Goal: Transaction & Acquisition: Purchase product/service

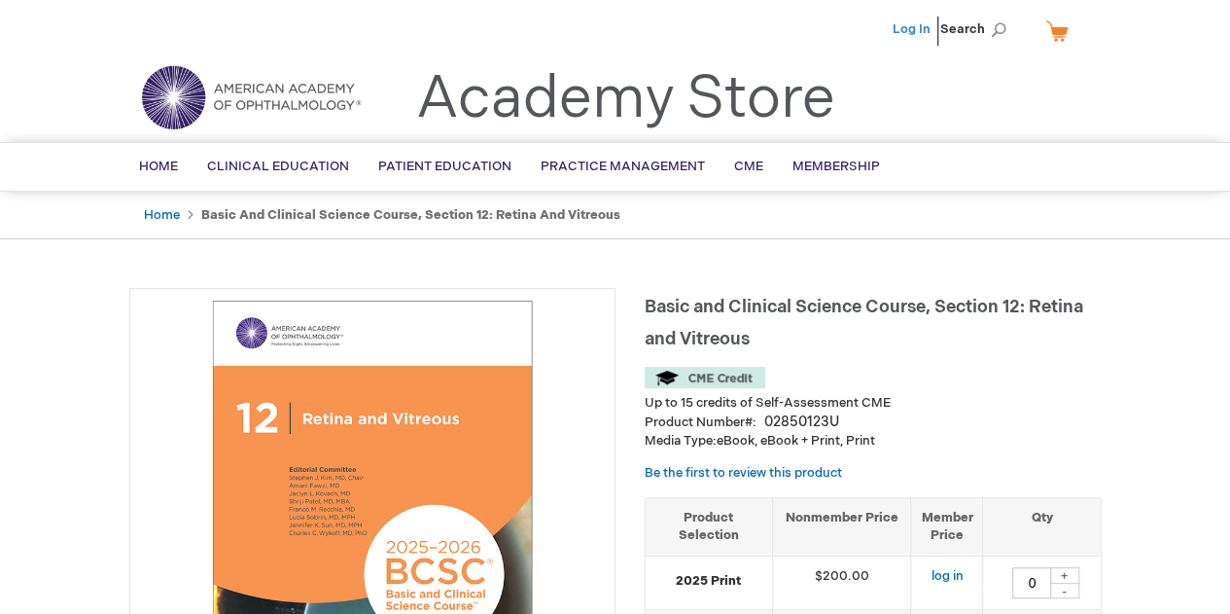
click at [909, 30] on link "Log In" at bounding box center [912, 29] width 38 height 16
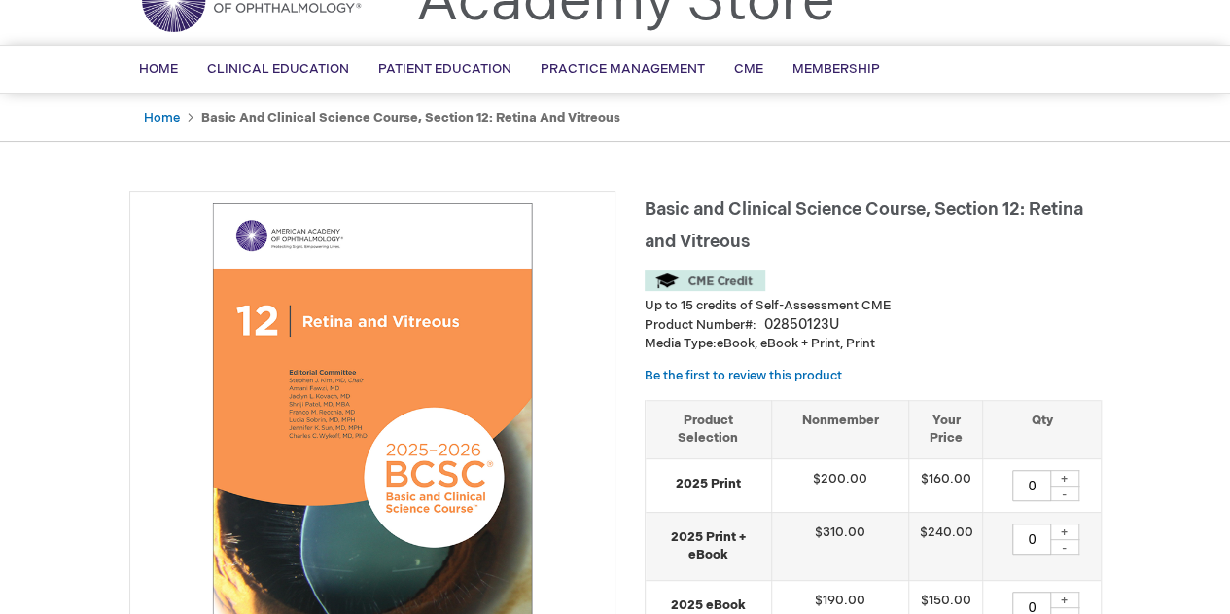
scroll to position [194, 0]
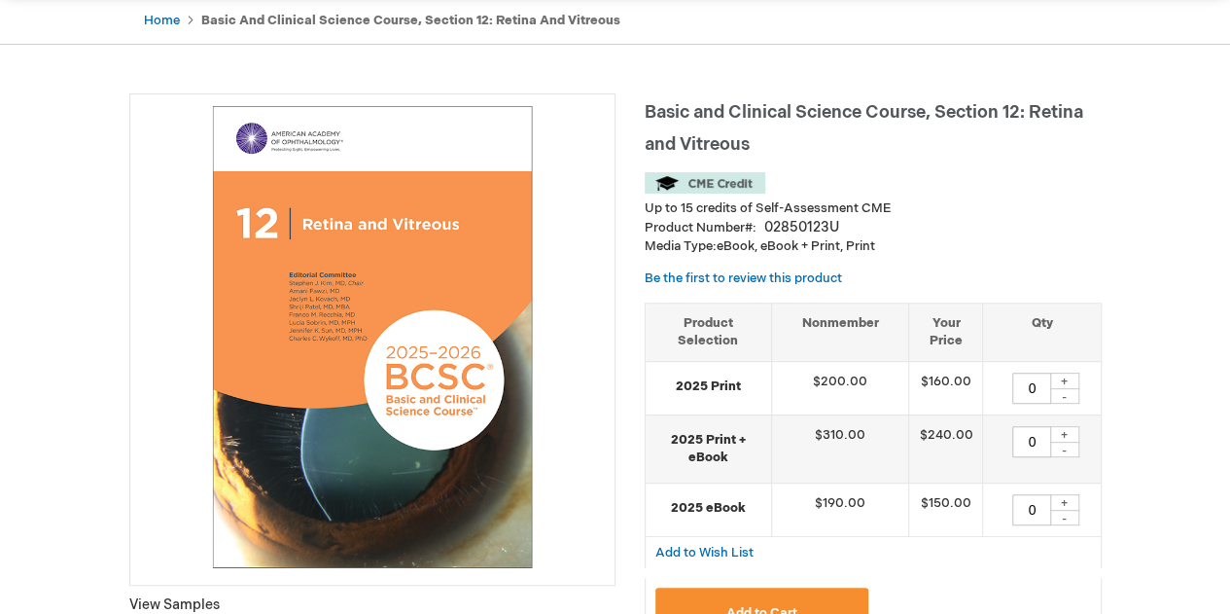
click at [1057, 376] on div "+" at bounding box center [1064, 380] width 29 height 17
type input "1"
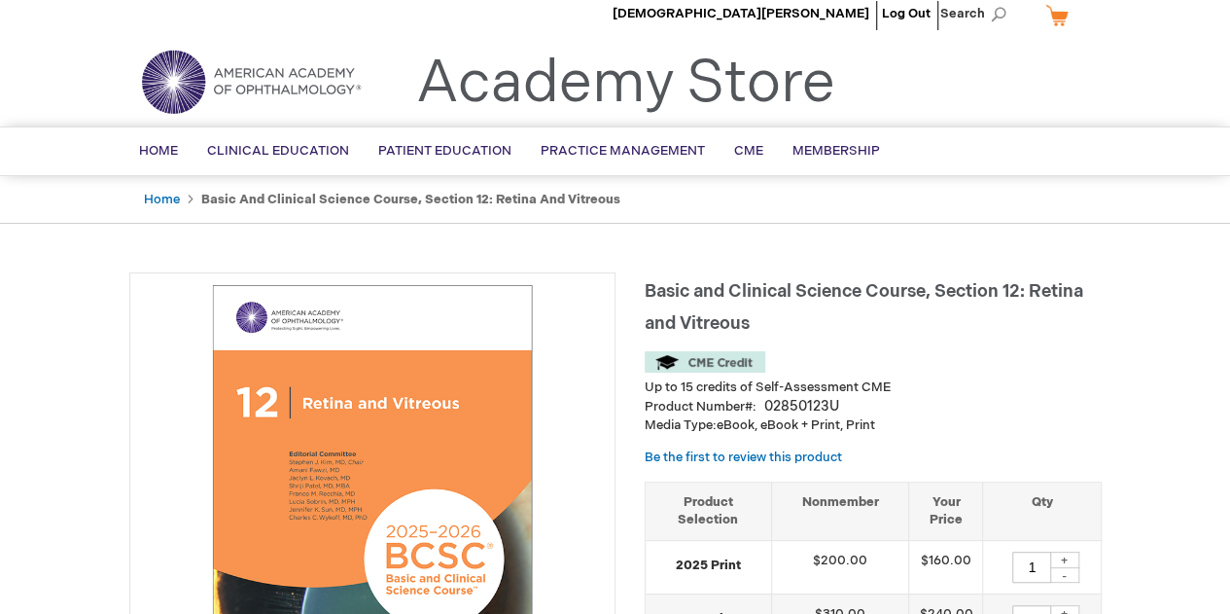
scroll to position [389, 0]
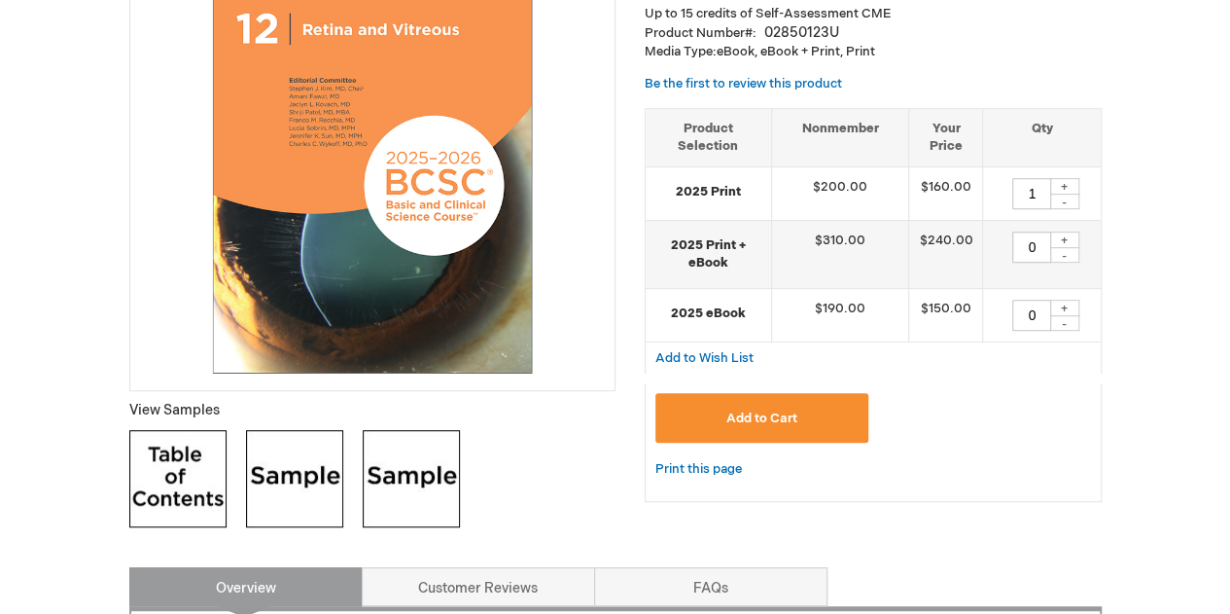
click at [776, 431] on button "Add to Cart" at bounding box center [762, 418] width 214 height 50
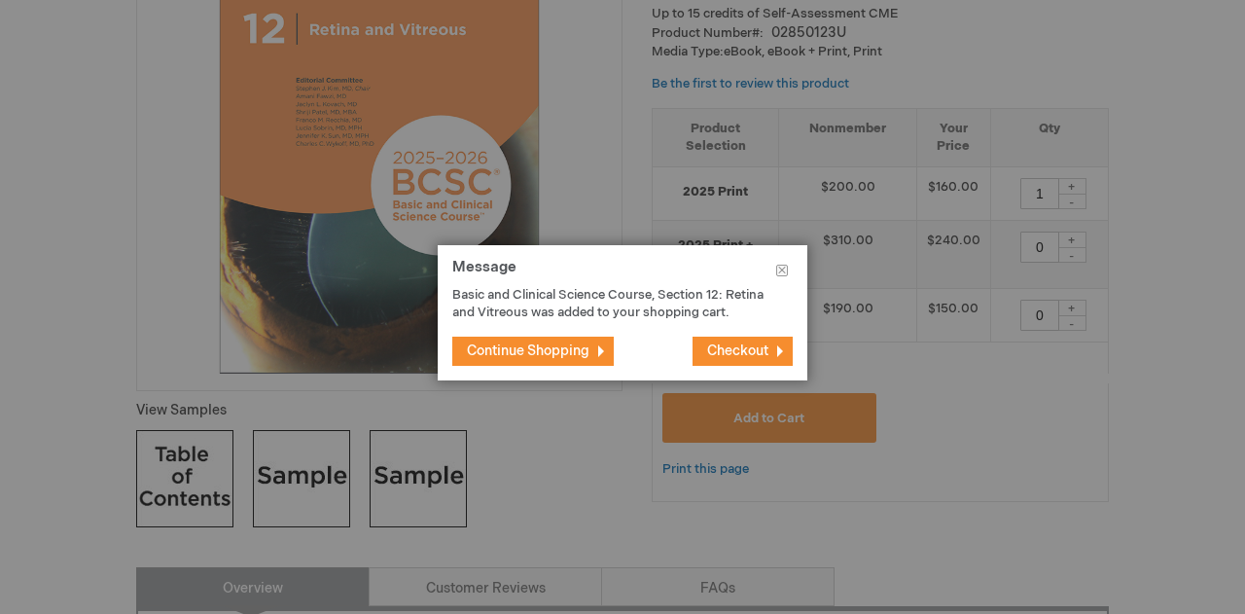
click at [605, 365] on button "Continue Shopping" at bounding box center [532, 350] width 161 height 29
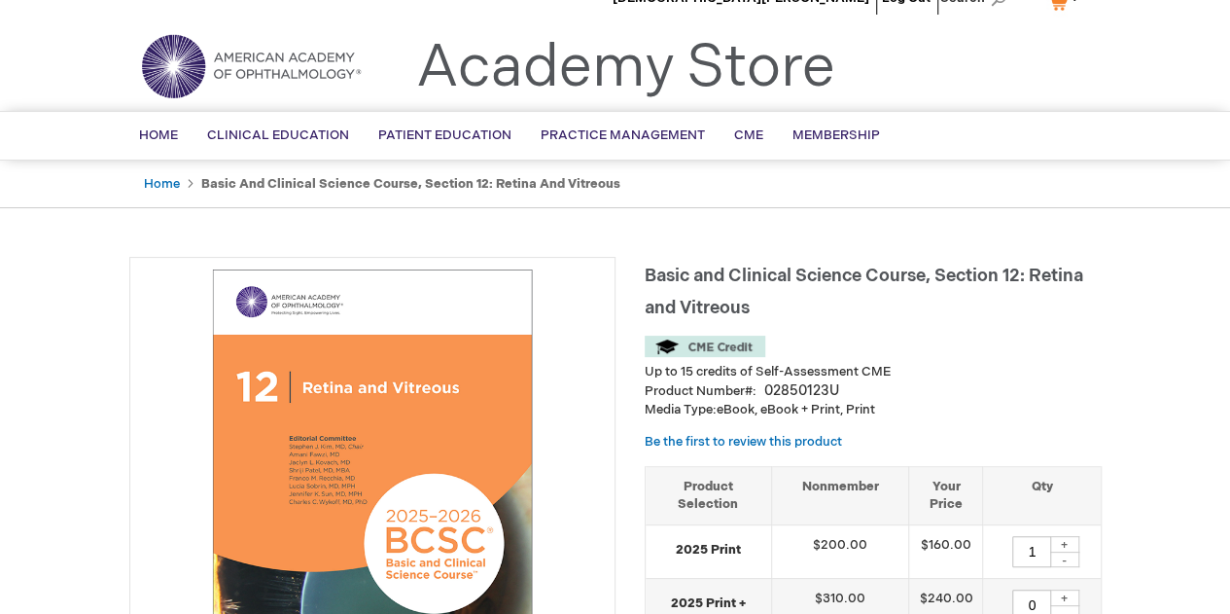
scroll to position [0, 0]
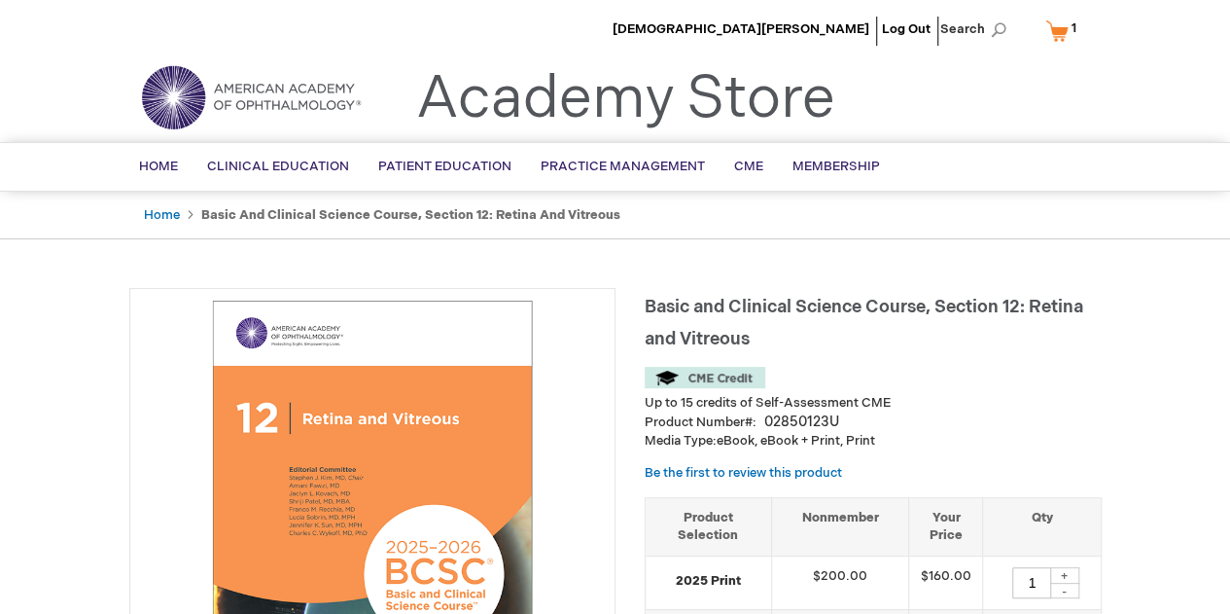
drag, startPoint x: 212, startPoint y: 213, endPoint x: 193, endPoint y: 214, distance: 19.5
click at [207, 213] on strong "Basic and Clinical Science Course, Section 12: Retina and Vitreous" at bounding box center [410, 215] width 419 height 16
click at [171, 213] on link "Home" at bounding box center [162, 215] width 36 height 16
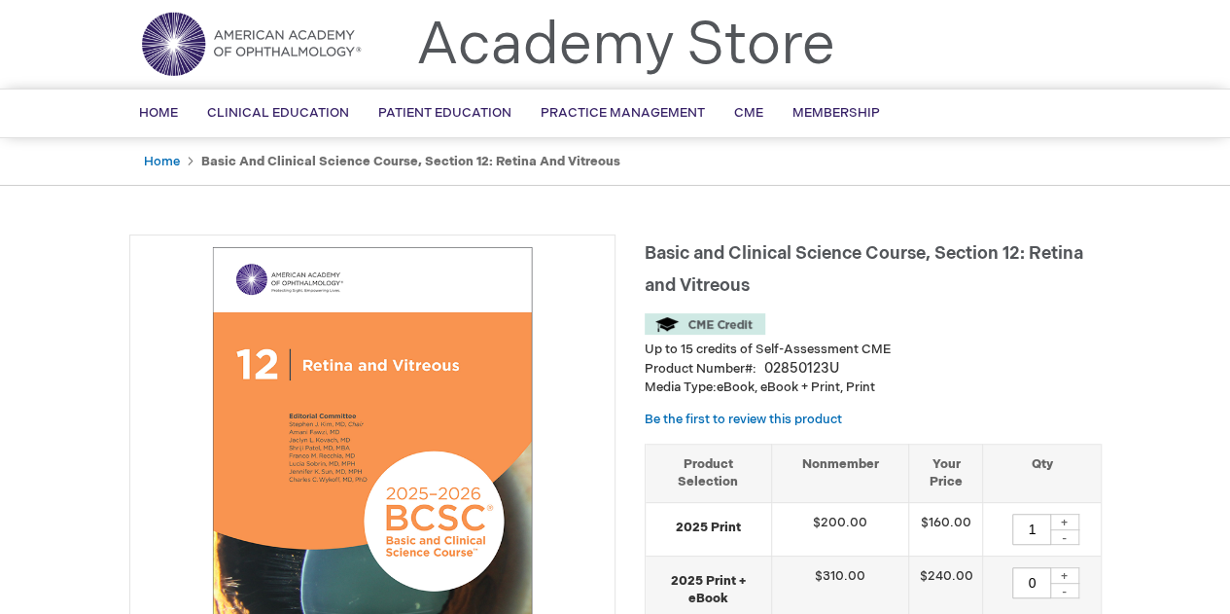
scroll to position [97, 0]
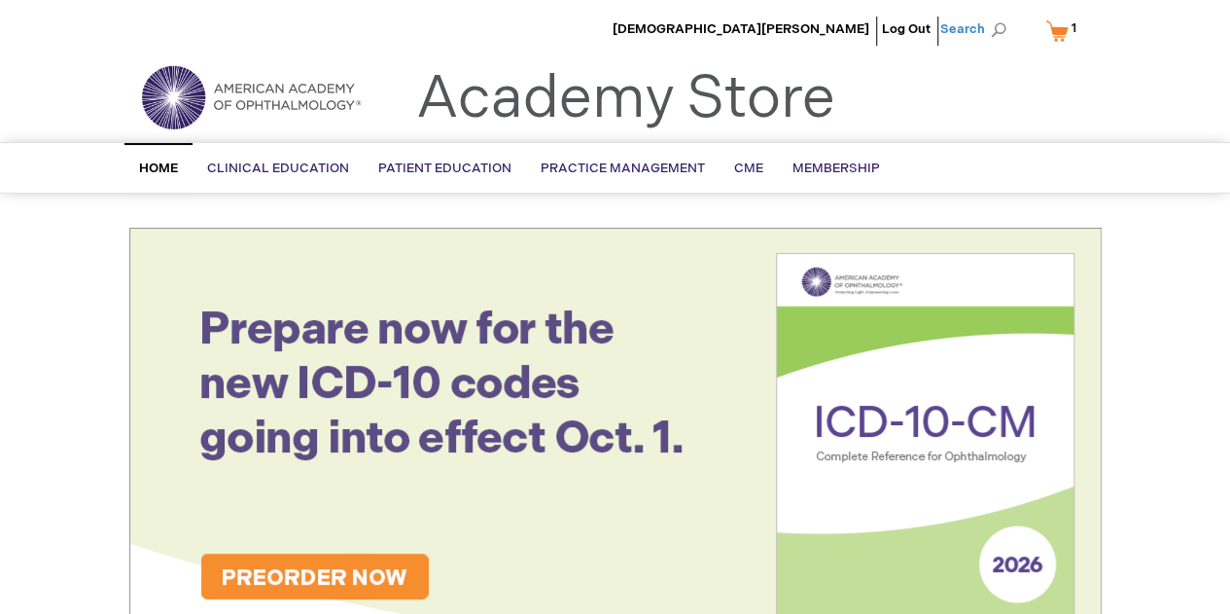
click at [998, 33] on span "Search" at bounding box center [977, 29] width 74 height 39
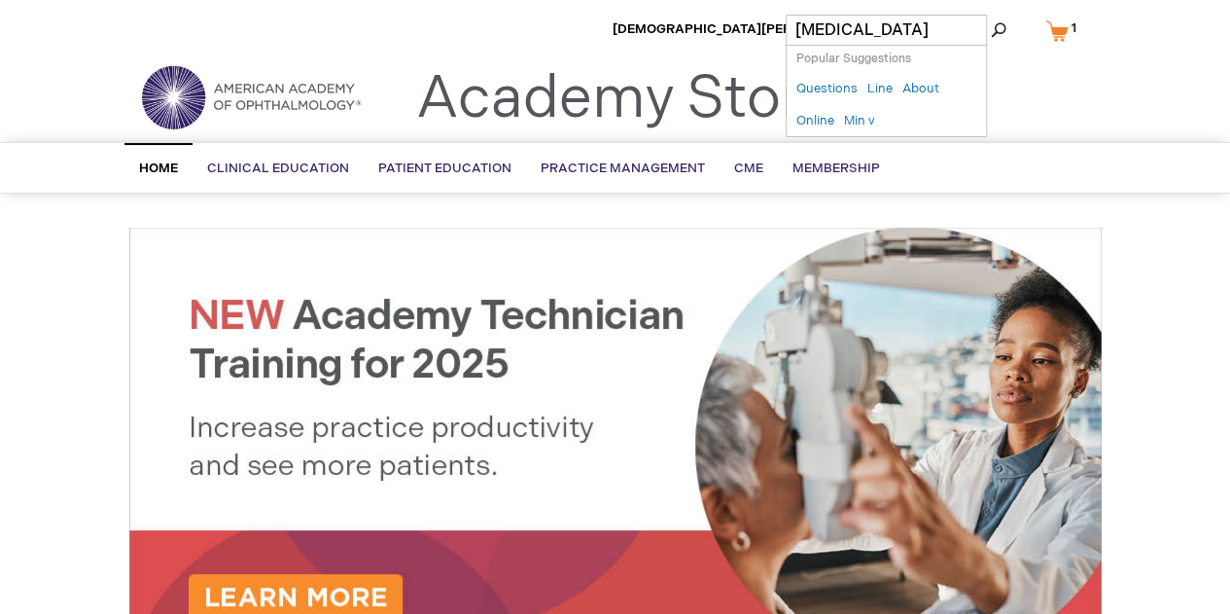
type input "uveitis"
click at [991, 15] on button "Search" at bounding box center [999, 30] width 16 height 31
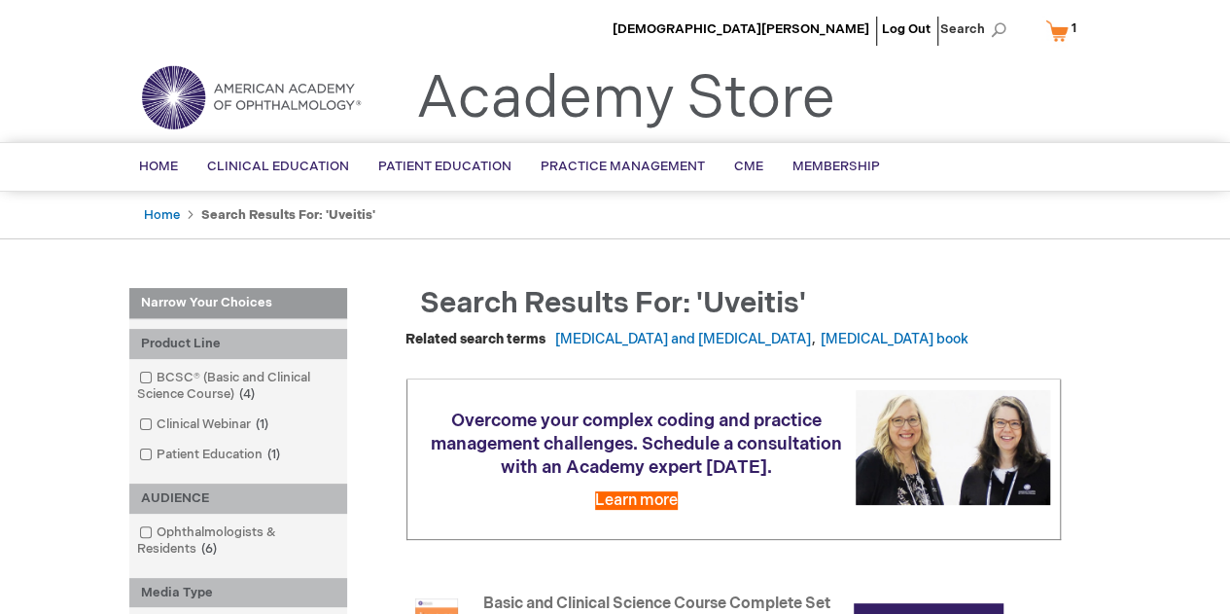
click at [1048, 23] on link "My Cart 1 1 items" at bounding box center [1065, 31] width 48 height 34
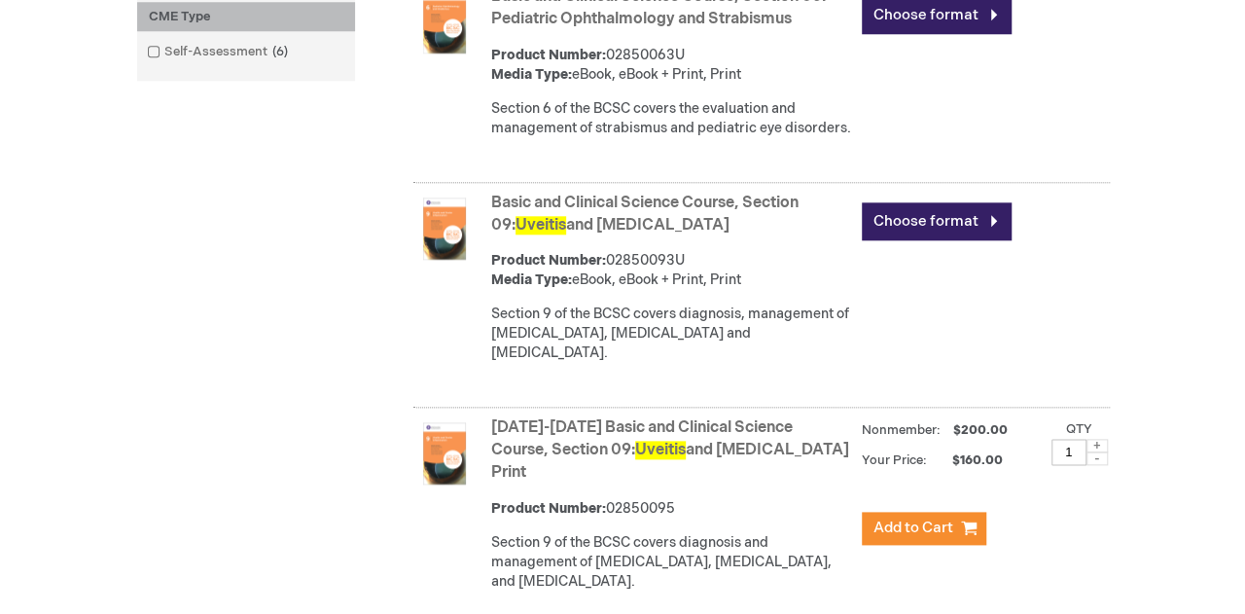
scroll to position [1070, 0]
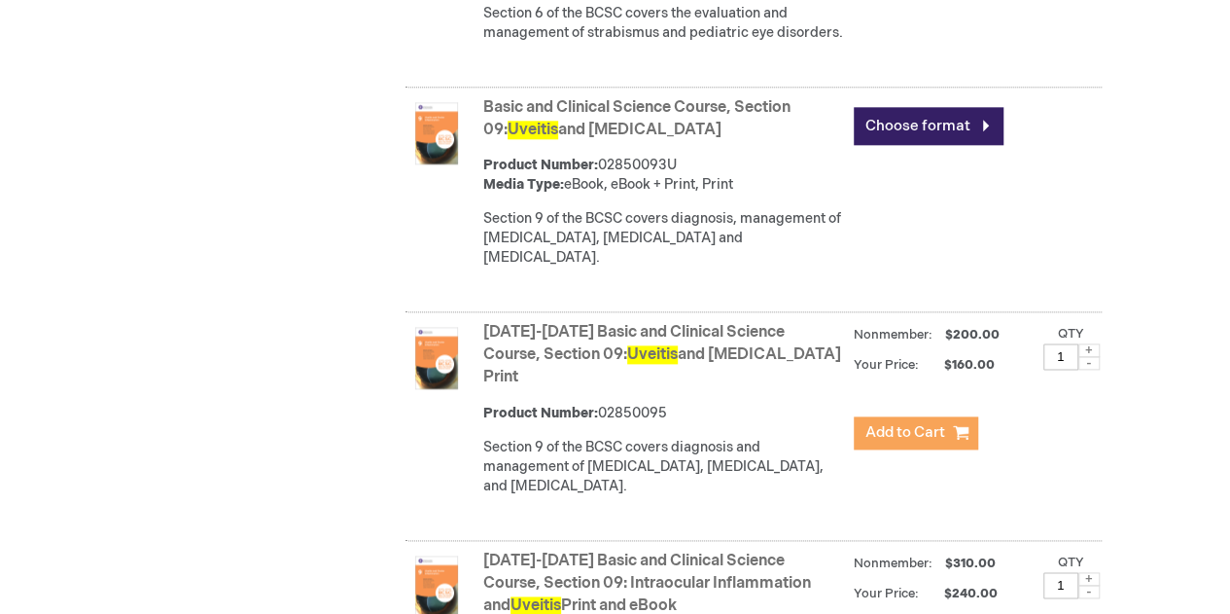
click at [944, 436] on span "Add to Cart" at bounding box center [905, 432] width 80 height 18
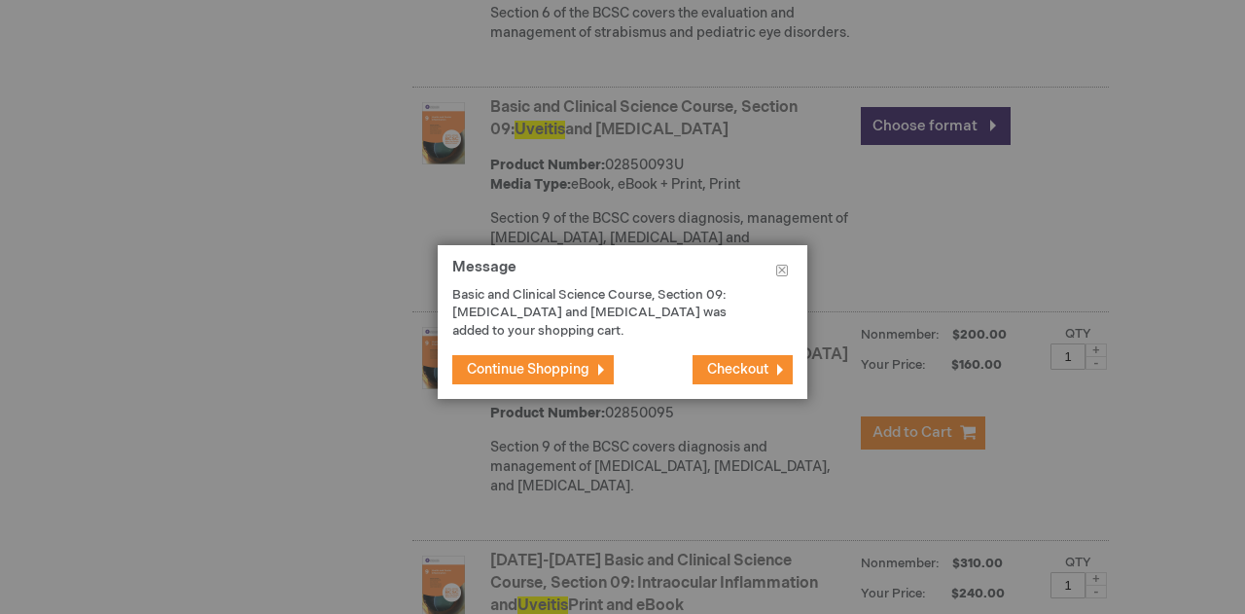
scroll to position [1089, 0]
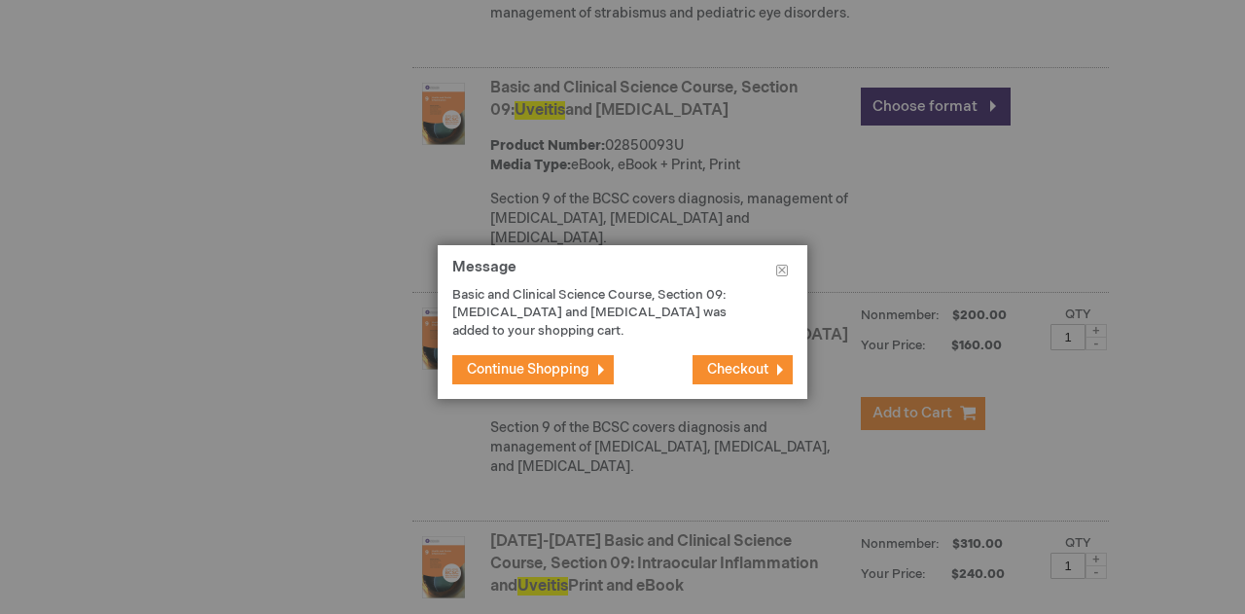
click at [760, 370] on span "Checkout" at bounding box center [737, 369] width 61 height 17
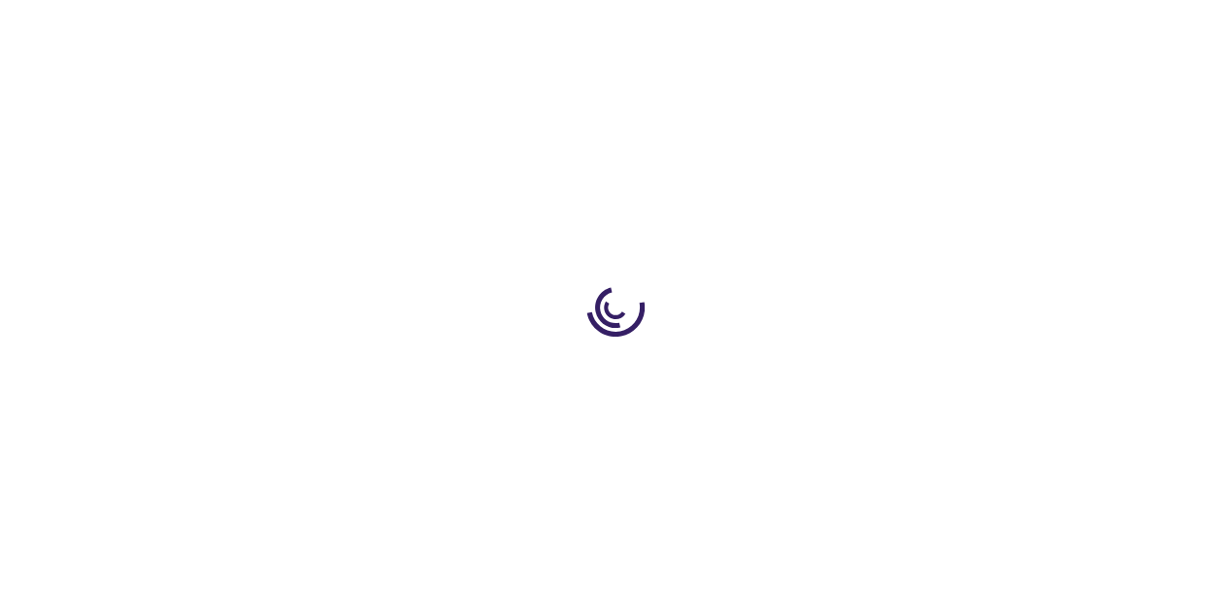
select select "US"
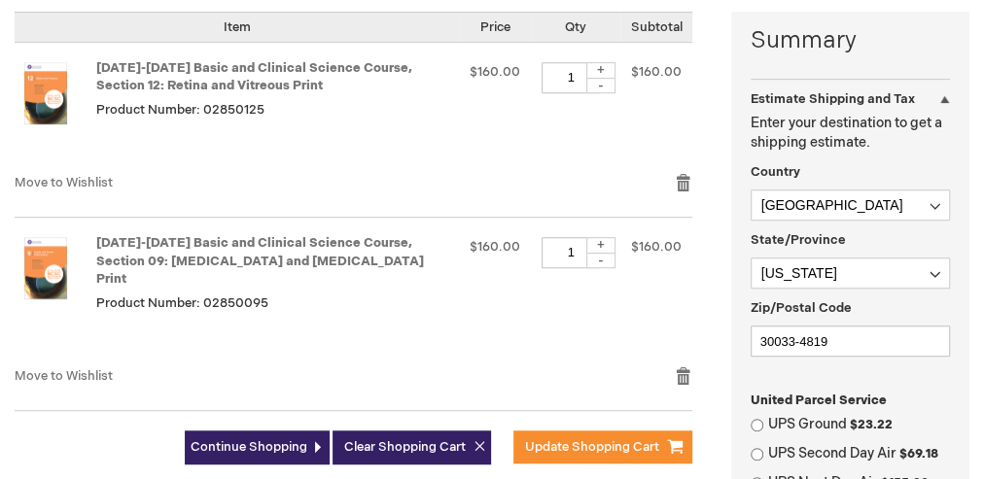
scroll to position [467, 0]
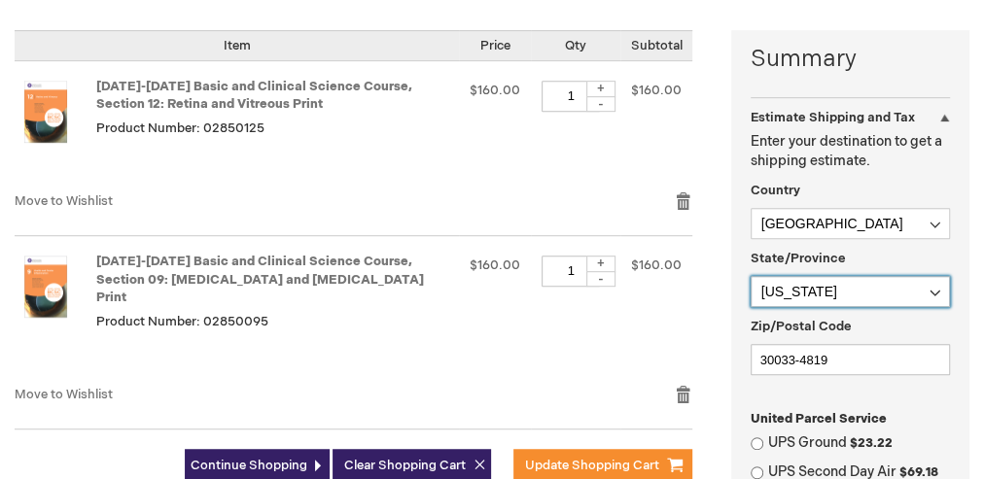
click at [851, 304] on select "Please select a region, state or province. Alabama Alaska American Samoa Arizon…" at bounding box center [851, 291] width 200 height 31
select select "57"
click at [821, 281] on select "Please select a region, state or province. Alabama Alaska American Samoa Arizon…" at bounding box center [851, 291] width 200 height 31
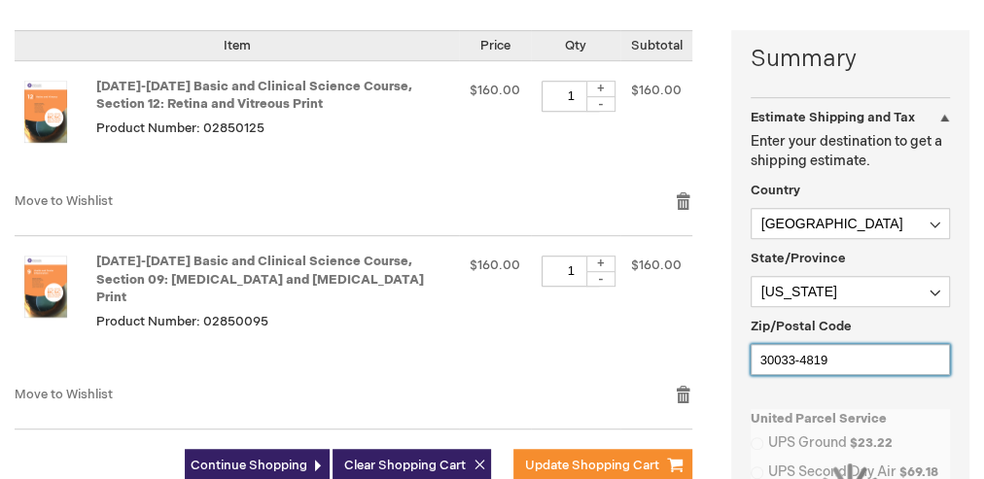
drag, startPoint x: 830, startPoint y: 364, endPoint x: 702, endPoint y: 338, distance: 130.8
click at [704, 338] on div "Summary Estimate Shipping and Tax Estimate Shipping and Tax Enter your destinat…" at bounding box center [492, 443] width 955 height 827
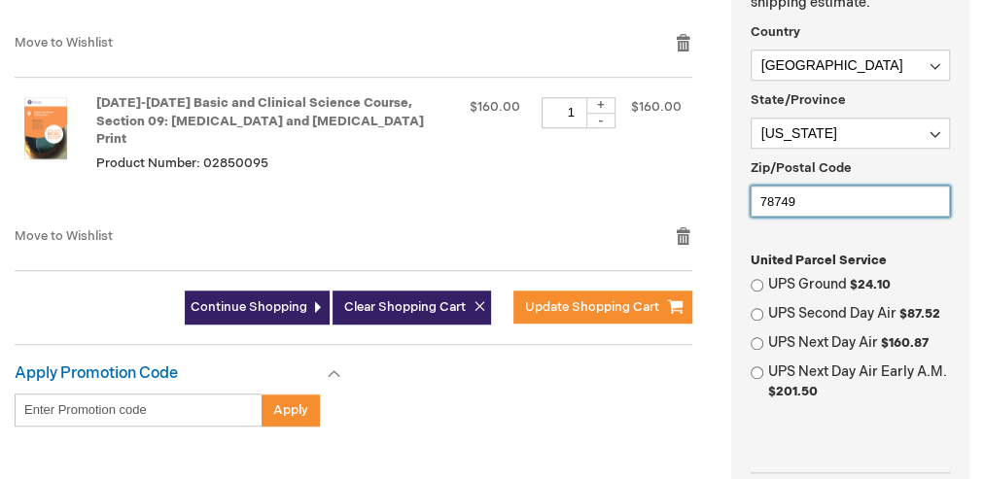
scroll to position [700, 0]
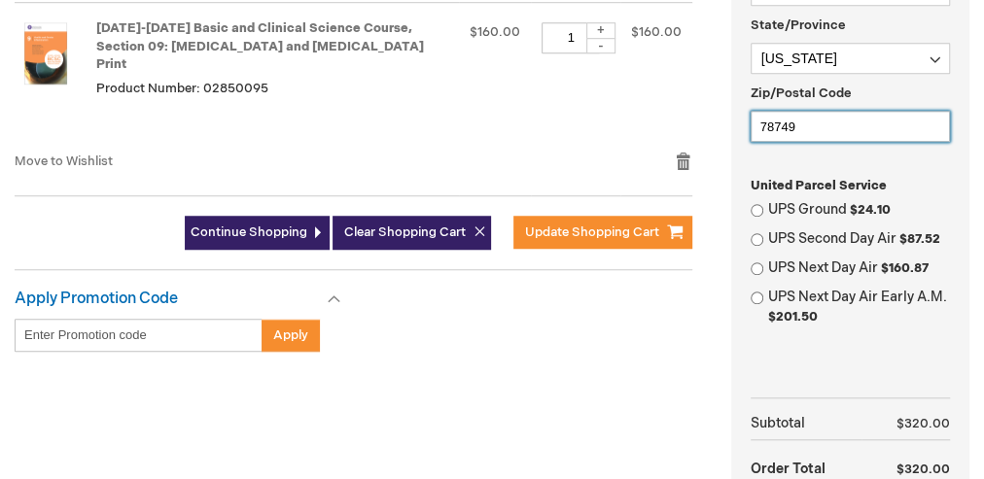
type input "78749"
click at [848, 204] on label "UPS Ground $24.10" at bounding box center [859, 209] width 183 height 19
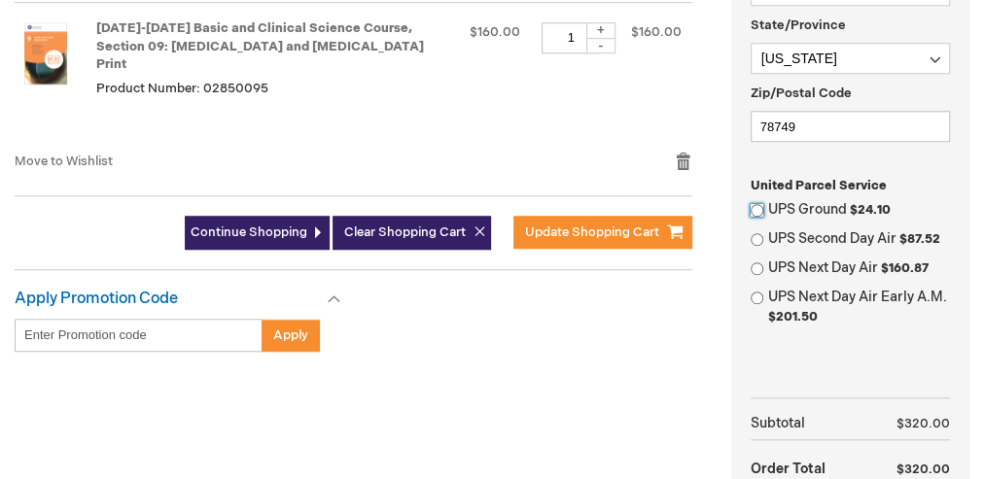
click at [763, 204] on input "UPS Ground $24.10" at bounding box center [757, 210] width 13 height 13
radio input "true"
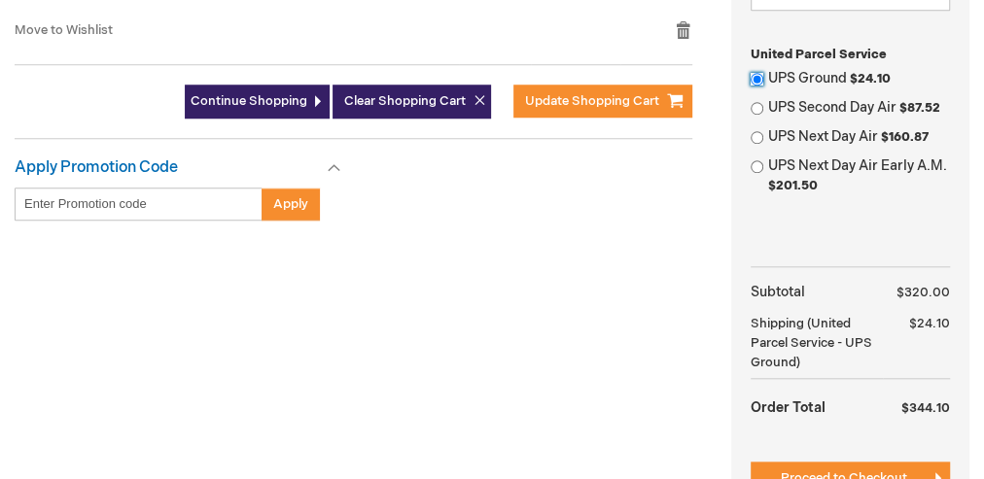
scroll to position [856, 0]
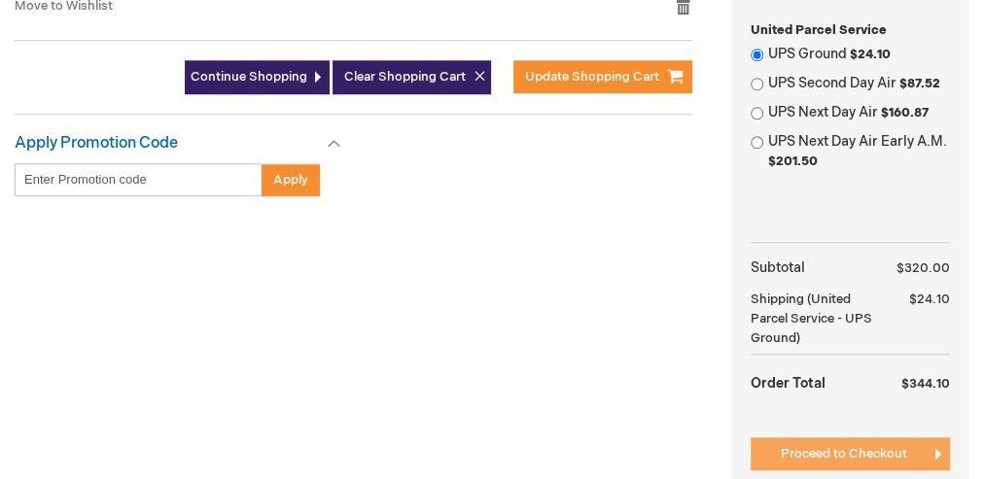
click at [879, 455] on span "Proceed to Checkout" at bounding box center [844, 454] width 126 height 16
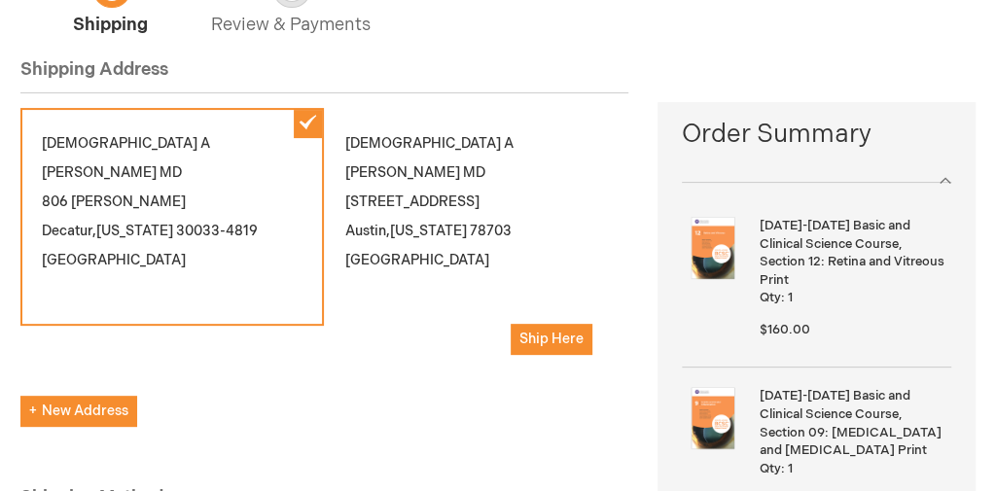
scroll to position [233, 0]
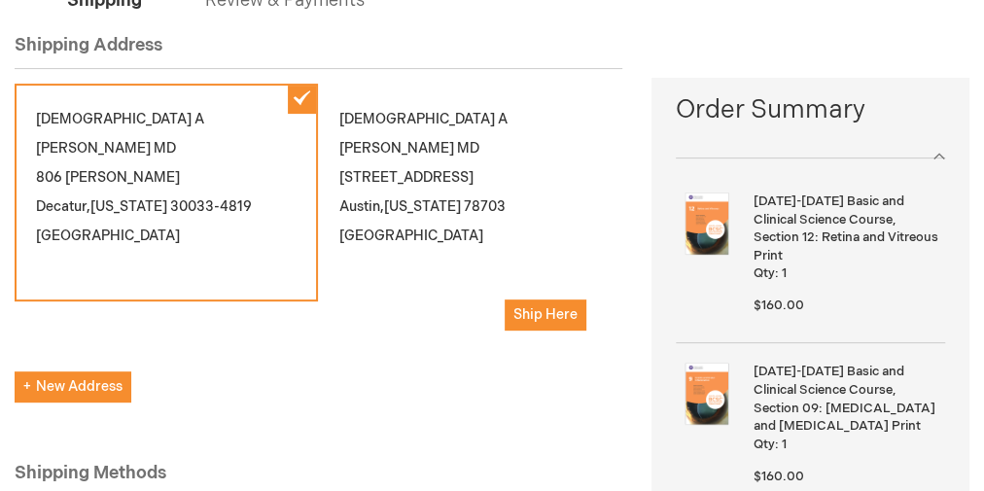
click at [336, 121] on div "[DEMOGRAPHIC_DATA][PERSON_NAME] MD [STREET_ADDRESS][US_STATE] Ship Here" at bounding box center [469, 218] width 303 height 268
click at [80, 385] on span "New Address" at bounding box center [72, 386] width 99 height 17
select select "US"
select select "57"
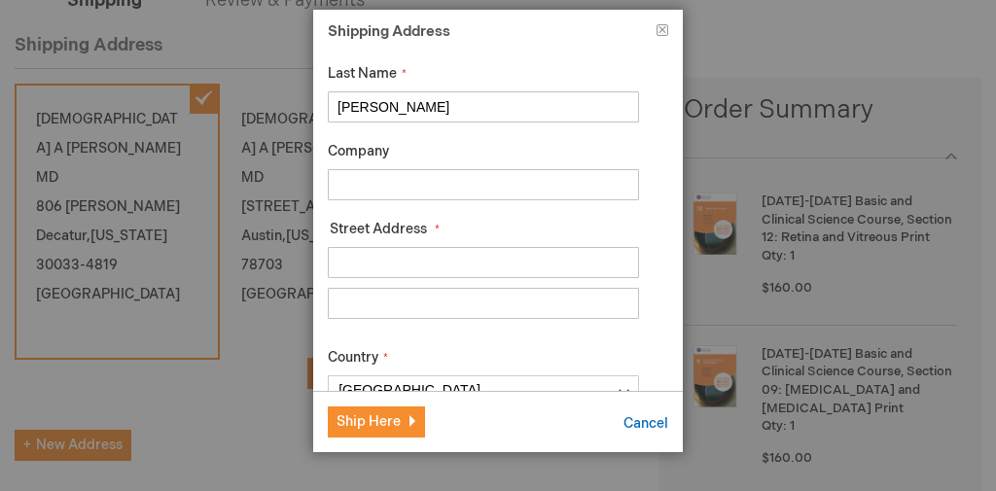
scroll to position [156, 0]
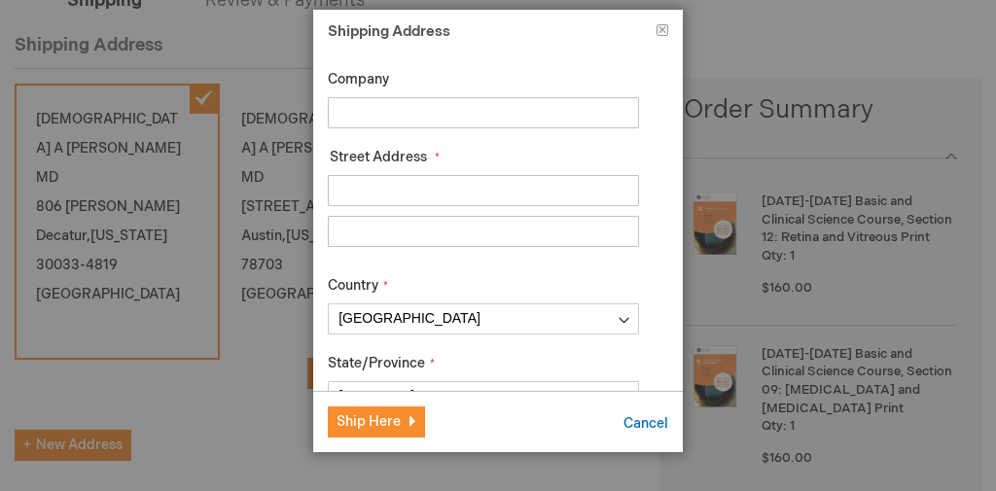
click at [431, 120] on input "Company" at bounding box center [483, 112] width 311 height 31
type input "Austin Retina Associates"
type input "1512 W 35th St"
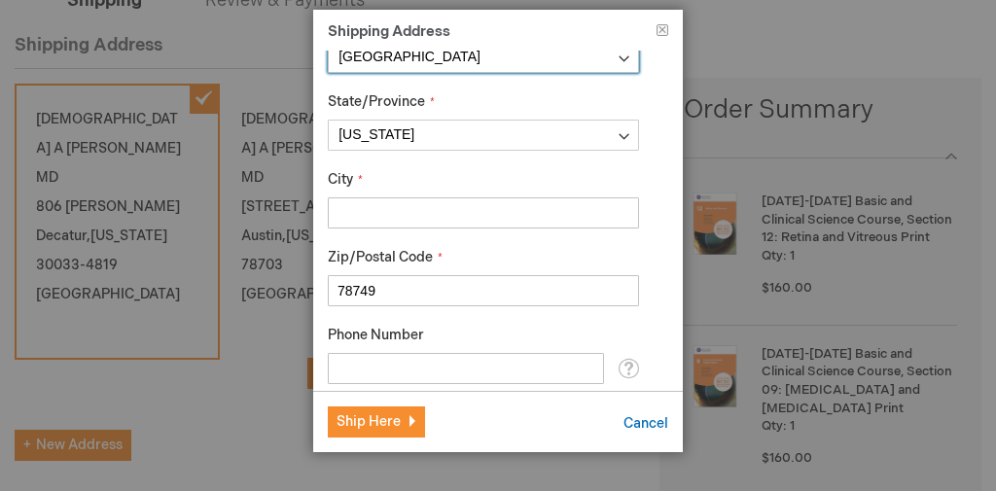
scroll to position [467, 0]
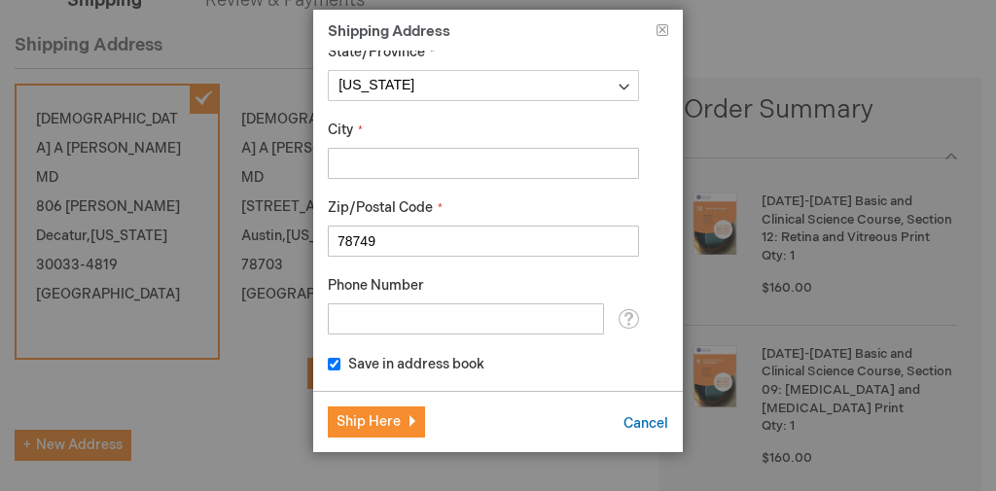
click at [396, 153] on input "City" at bounding box center [483, 163] width 311 height 31
type input "Austin"
click at [389, 331] on input "Phone Number" at bounding box center [466, 318] width 276 height 31
type input "8178075315"
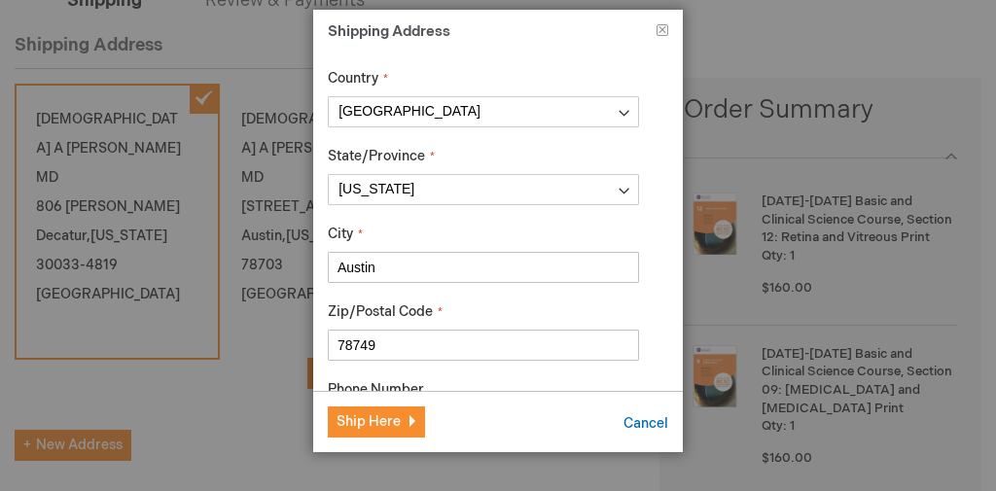
scroll to position [311, 0]
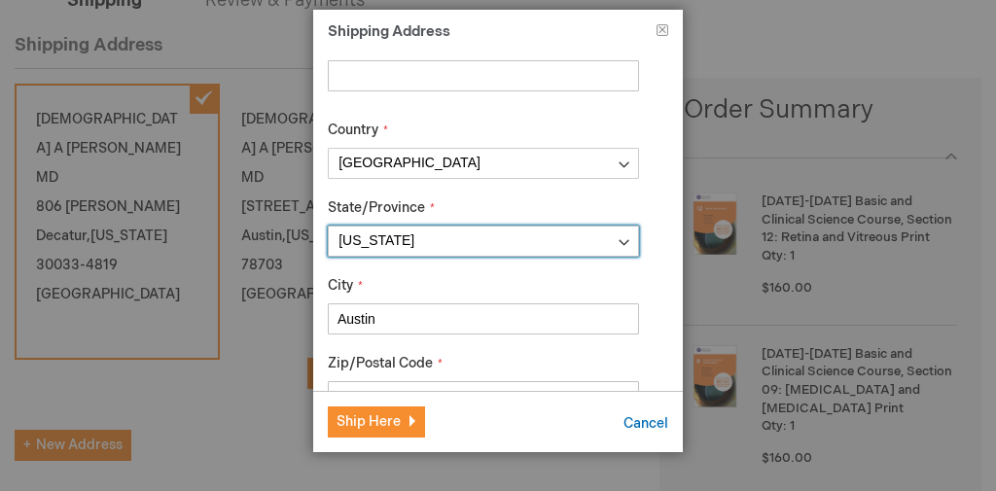
drag, startPoint x: 438, startPoint y: 246, endPoint x: 366, endPoint y: 247, distance: 72.0
click at [397, 249] on select "Please select a region, state or province. Alabama Alaska American Samoa Arizon…" at bounding box center [483, 241] width 311 height 31
select select "57"
click at [328, 226] on select "Please select a region, state or province. Alabama Alaska American Samoa Arizon…" at bounding box center [483, 241] width 311 height 31
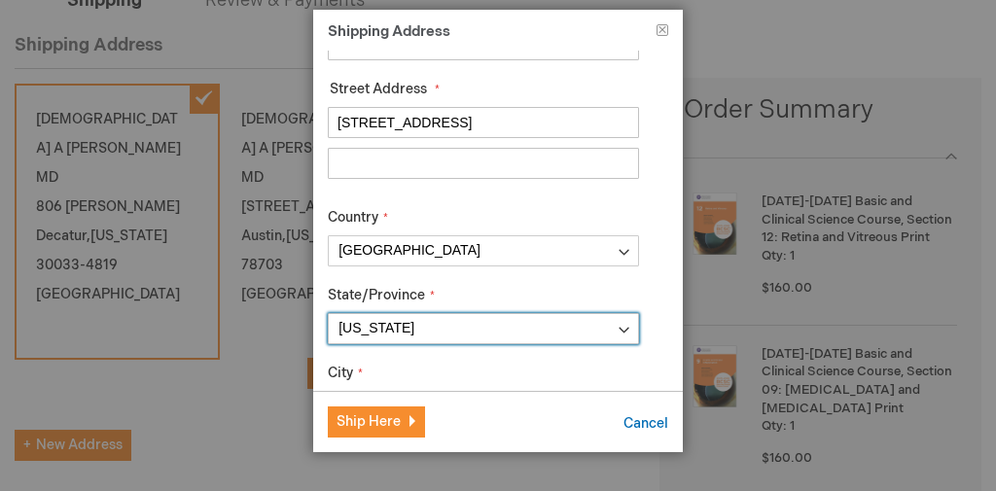
scroll to position [156, 0]
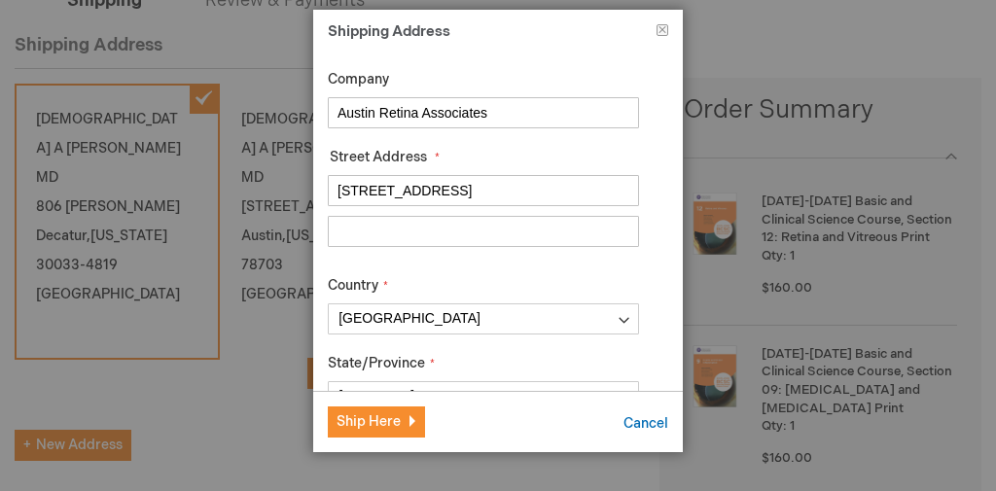
click at [615, 164] on fieldset "Street Address Street Address: Line 1 1512 W 35th St Street Address: Line 2 Str…" at bounding box center [483, 202] width 311 height 109
click at [517, 226] on input "Street Address: Line 2" at bounding box center [483, 231] width 311 height 31
type input "Suite 200"
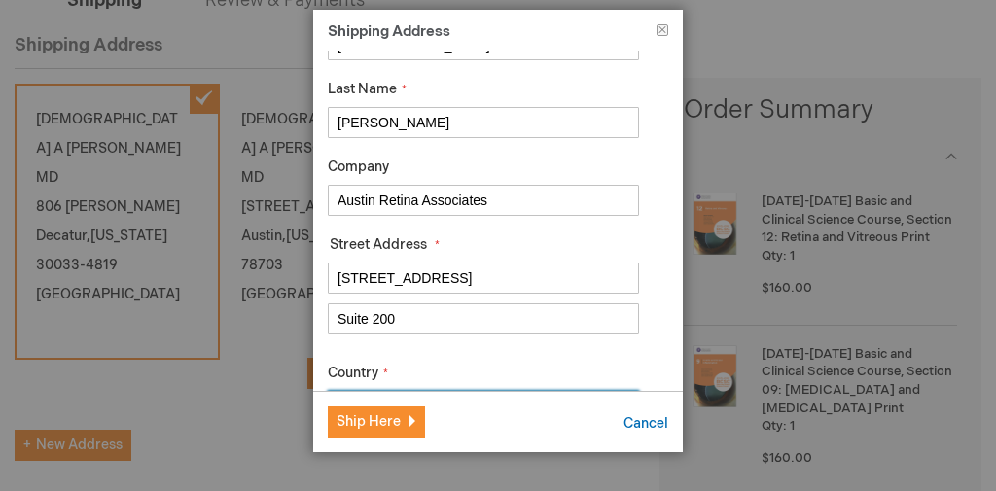
scroll to position [0, 0]
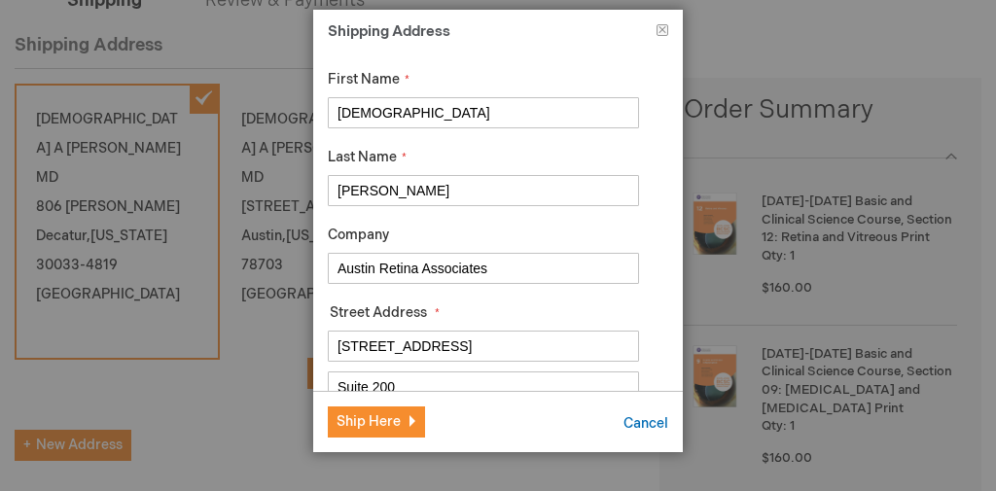
drag, startPoint x: 505, startPoint y: 256, endPoint x: 201, endPoint y: 219, distance: 305.6
type input "[STREET_ADDRESS][PERSON_NAME]"
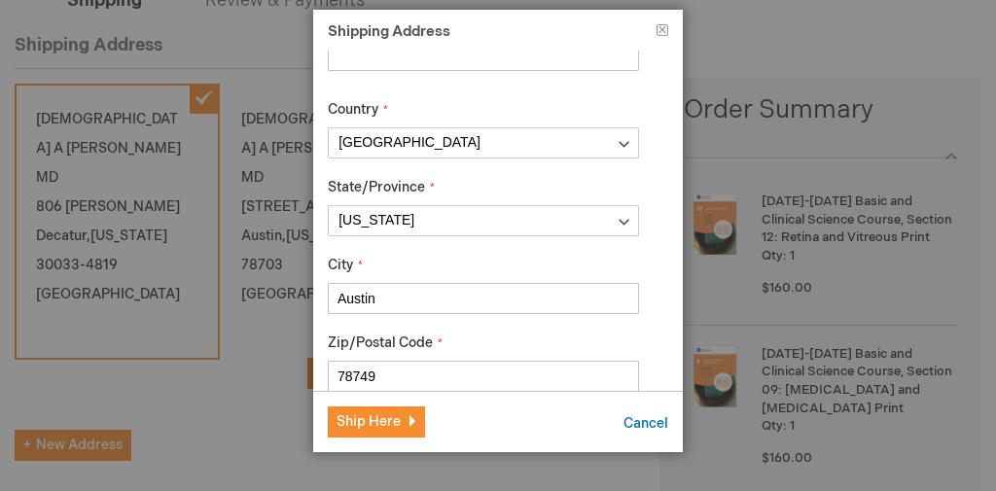
scroll to position [409, 0]
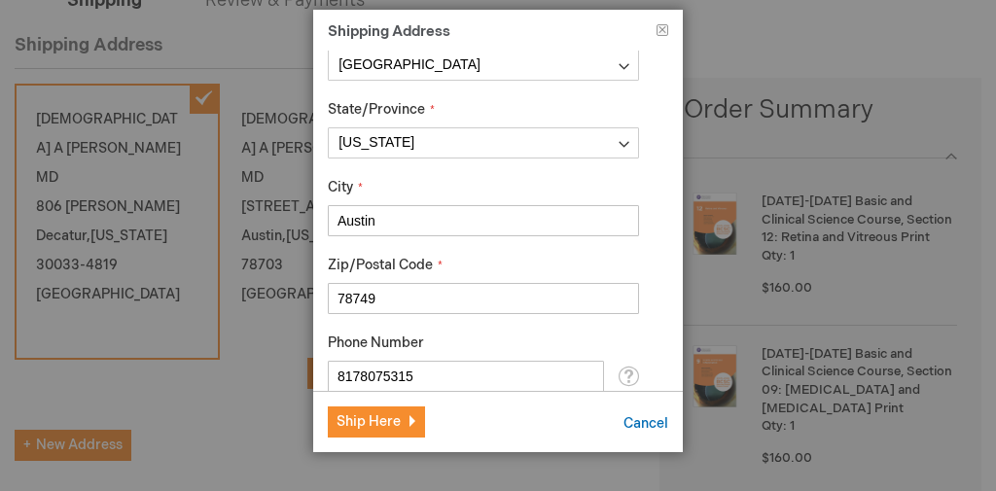
drag, startPoint x: 400, startPoint y: 289, endPoint x: 333, endPoint y: 288, distance: 67.1
click at [338, 288] on input "78749" at bounding box center [483, 298] width 311 height 31
click at [656, 352] on div "First Name Christian Last Name Leal Company Street Address Street Address: Line…" at bounding box center [498, 221] width 370 height 340
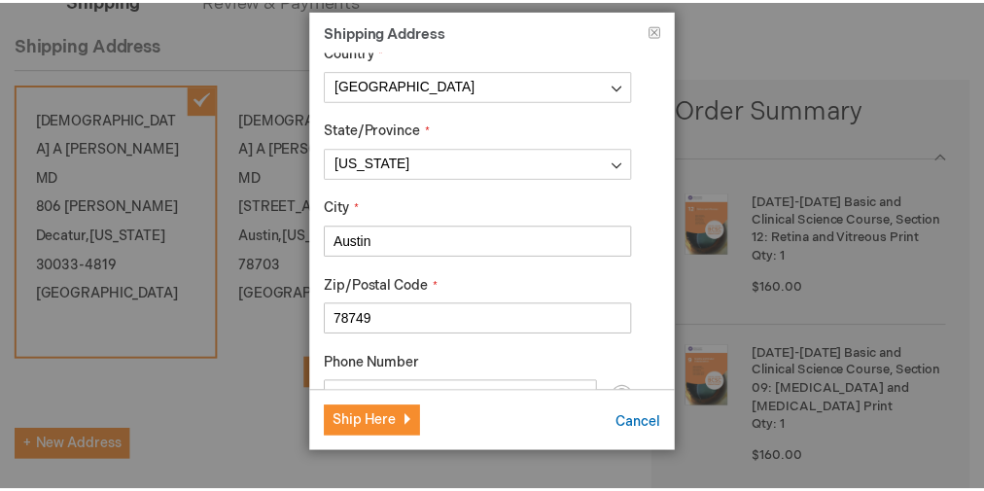
scroll to position [469, 0]
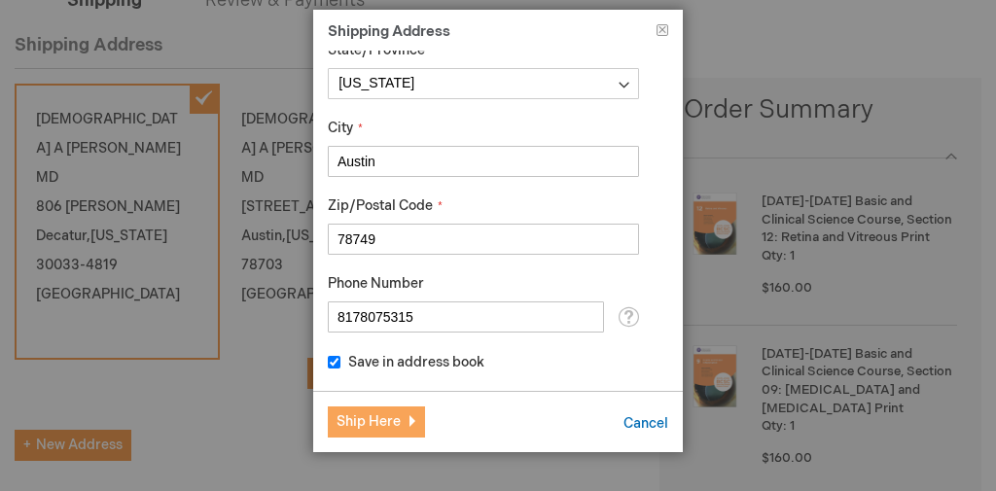
click at [383, 410] on button "Ship Here" at bounding box center [376, 421] width 97 height 31
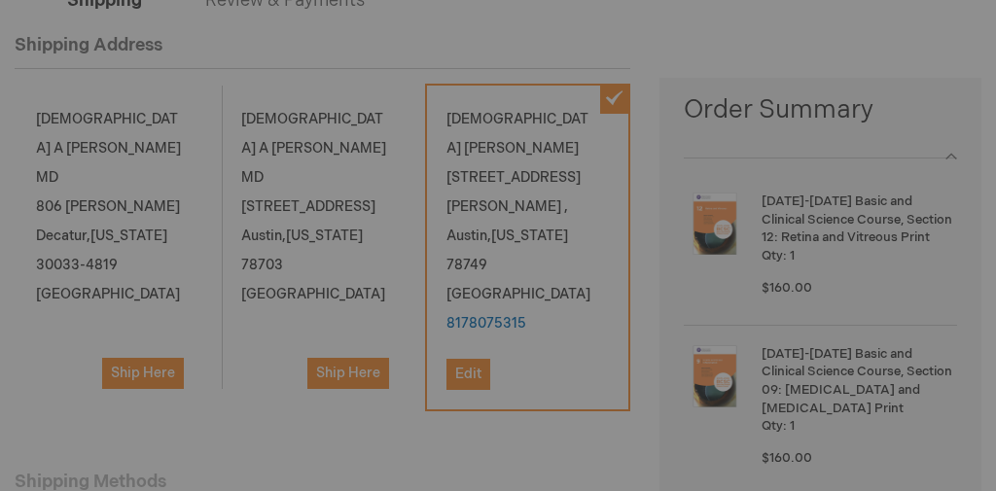
scroll to position [0, 0]
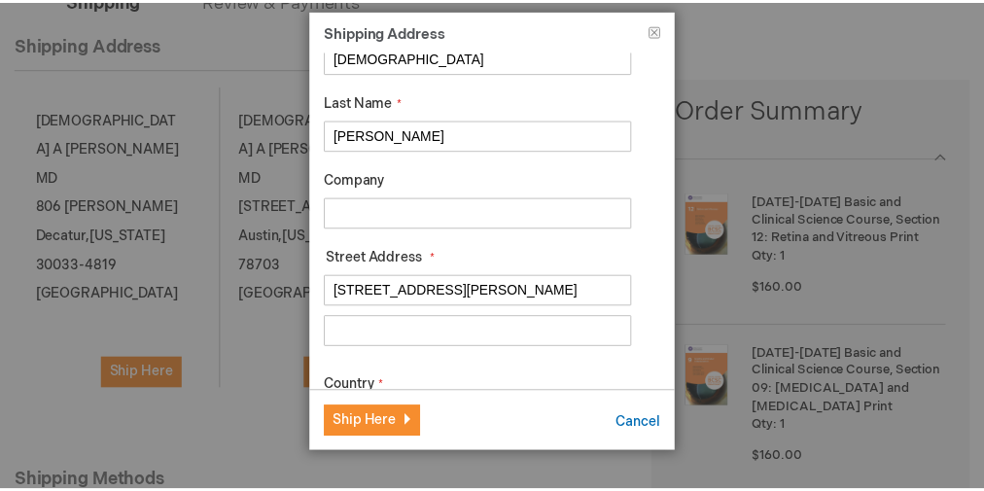
scroll to position [156, 0]
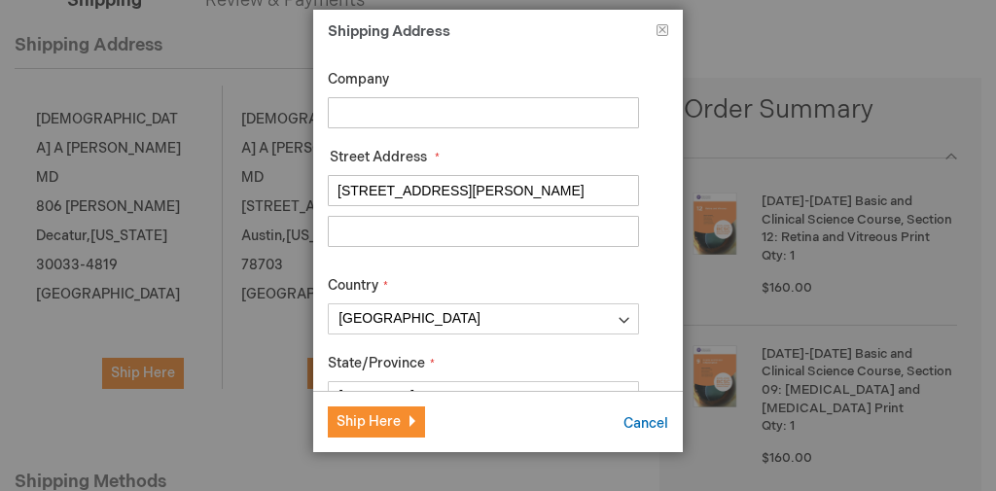
click at [502, 199] on input "[STREET_ADDRESS][PERSON_NAME]" at bounding box center [483, 190] width 311 height 31
click at [619, 417] on footer "Ship Here Cancel" at bounding box center [498, 421] width 370 height 61
click at [624, 417] on span "Cancel" at bounding box center [645, 423] width 45 height 17
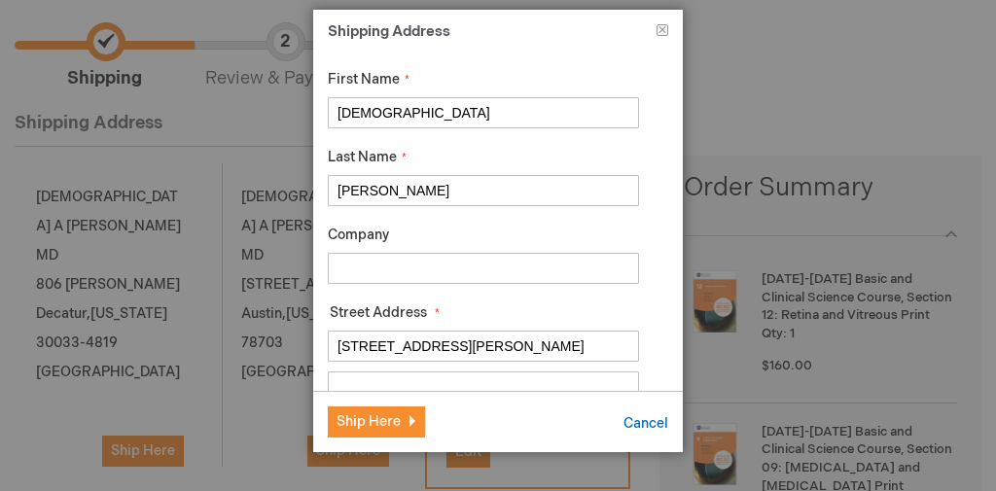
click at [429, 201] on input "Leal" at bounding box center [483, 190] width 311 height 31
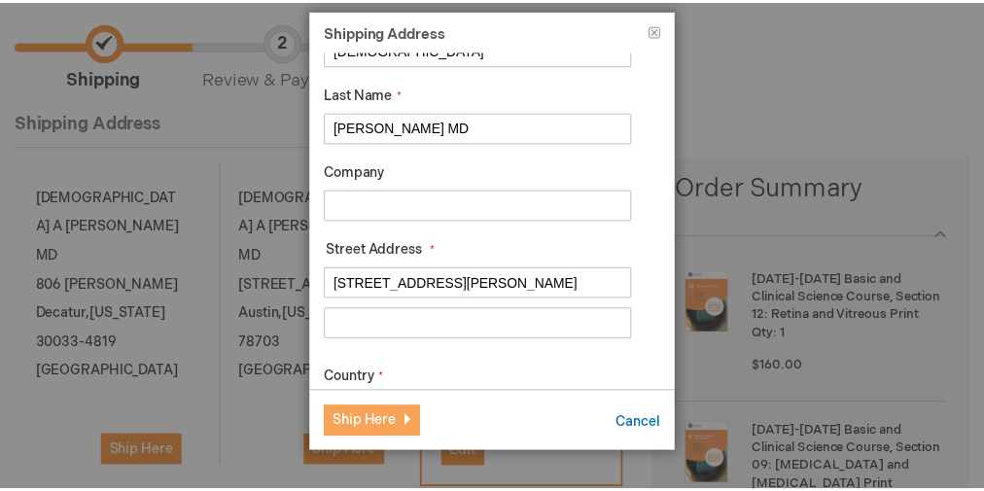
scroll to position [78, 0]
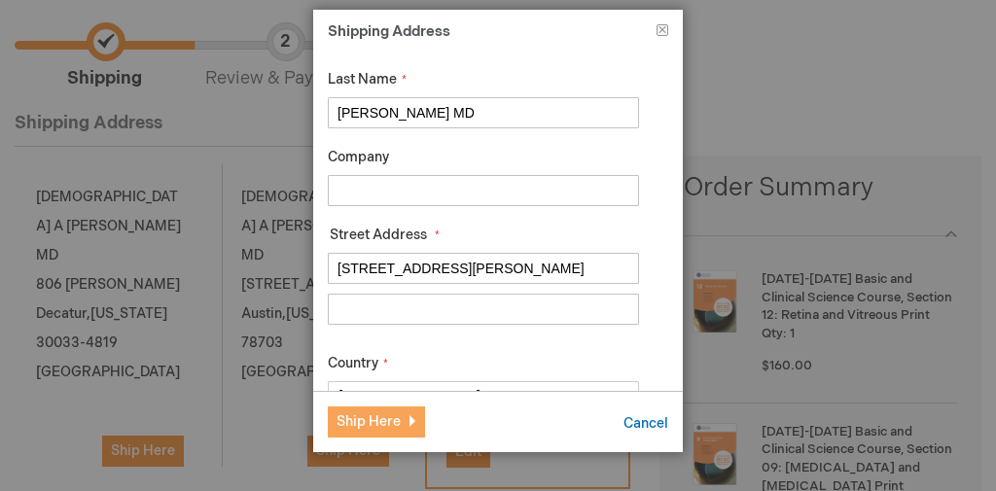
type input "Leal MD"
click at [392, 436] on button "Ship Here" at bounding box center [376, 421] width 97 height 31
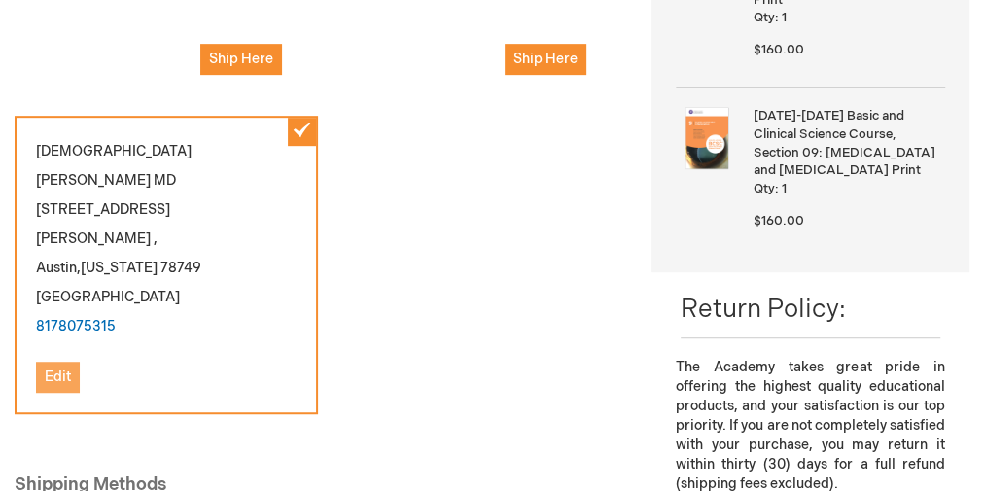
scroll to position [622, 0]
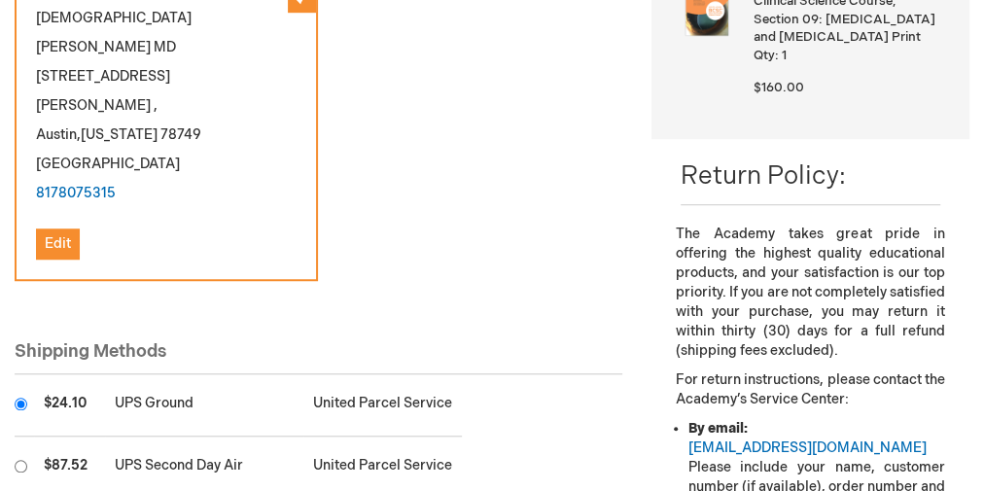
click at [13, 309] on main "Checkout Log In Close Log In Email Address Password Log In Forgot Your Password?" at bounding box center [492, 159] width 984 height 1247
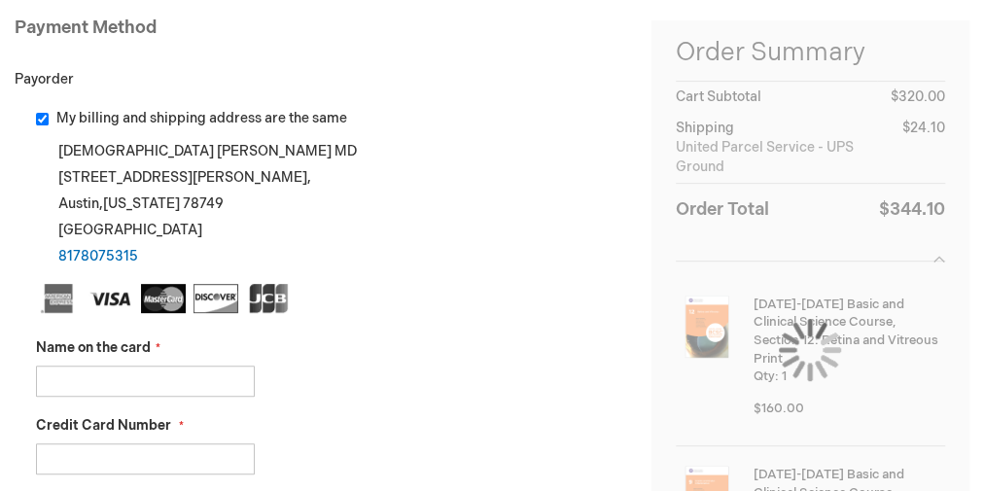
scroll to position [311, 0]
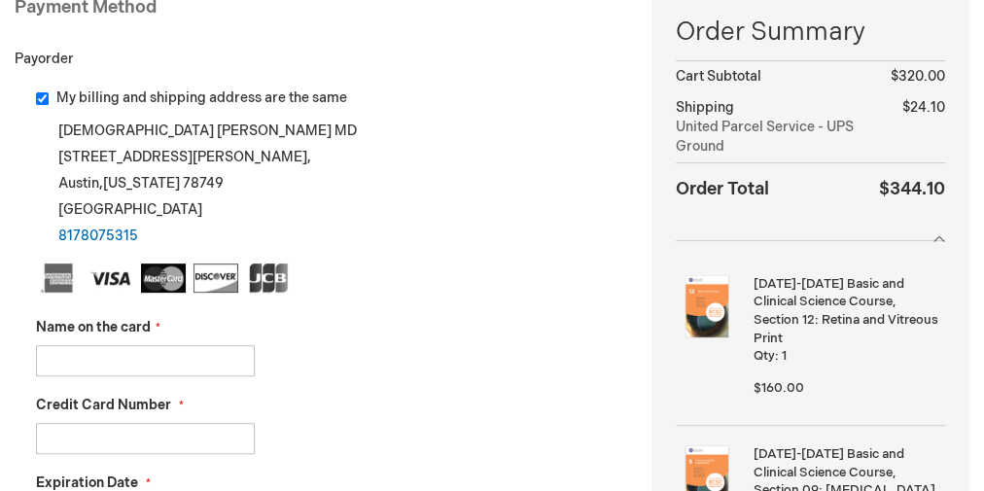
click at [47, 95] on input "My billing and shipping address are the same" at bounding box center [42, 98] width 13 height 13
checkbox input "false"
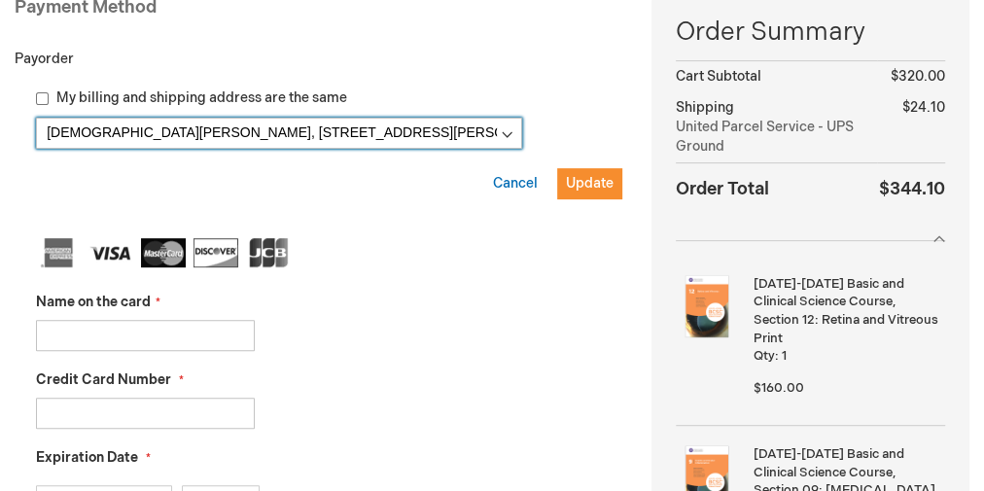
click at [333, 128] on select "Christian Leal, 806 Larry Ln , Decatur, Georgia 30033-4819, United States Chris…" at bounding box center [279, 133] width 486 height 31
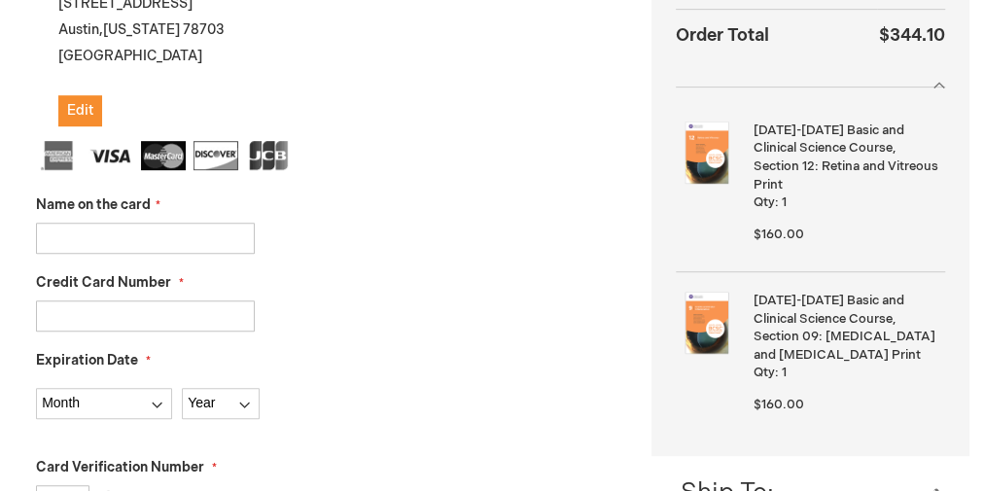
scroll to position [467, 0]
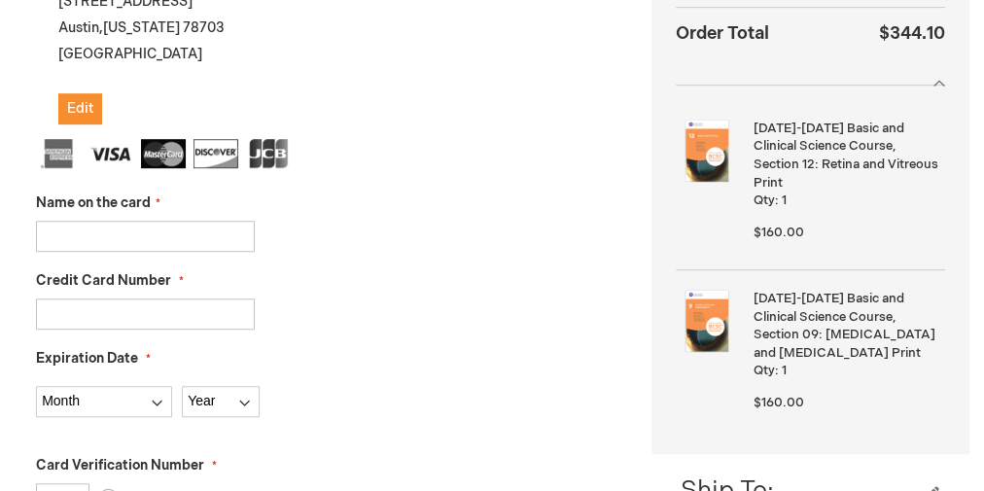
click at [171, 224] on input "Name on the card" at bounding box center [145, 236] width 219 height 31
type input "X"
type input "[DEMOGRAPHIC_DATA][PERSON_NAME]"
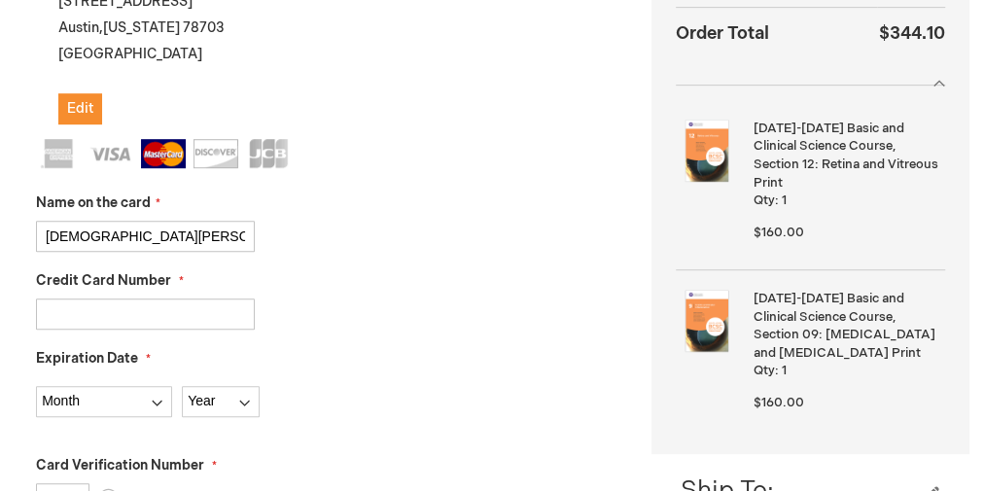
type input "5528020911633915"
click at [162, 388] on select "Month 01 - January 02 - February 03 - March 04 - April 05 - May 06 - June 07 - …" at bounding box center [104, 401] width 136 height 31
select select "11"
click at [36, 386] on select "Month 01 - January 02 - February 03 - March 04 - April 05 - May 06 - June 07 - …" at bounding box center [104, 401] width 136 height 31
click at [227, 377] on div "Month 01 - January 02 - February 03 - March 04 - April 05 - May 06 - June 07 - …" at bounding box center [329, 396] width 586 height 41
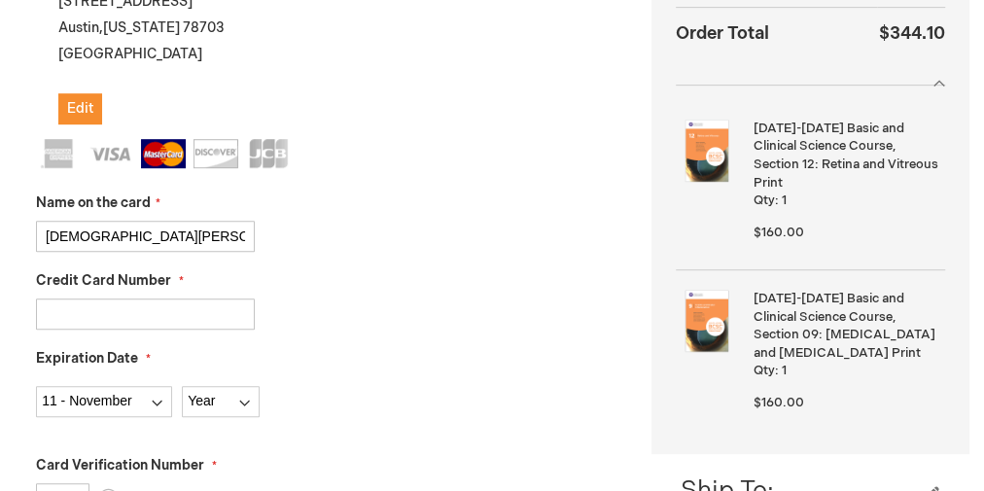
click at [227, 377] on div "Month 01 - January 02 - February 03 - March 04 - April 05 - May 06 - June 07 - …" at bounding box center [329, 396] width 586 height 41
click at [231, 394] on select "Year 2025 2026 2027 2028 2029 2030 2031 2032 2033 2034 2035" at bounding box center [221, 401] width 78 height 31
select select "2028"
click at [182, 386] on select "Year 2025 2026 2027 2028 2029 2030 2031 2032 2033 2034 2035" at bounding box center [221, 401] width 78 height 31
click at [333, 332] on fieldset "Name on the card Christian Leal Credit Card Number 5528020911633915 Expiration …" at bounding box center [329, 483] width 586 height 688
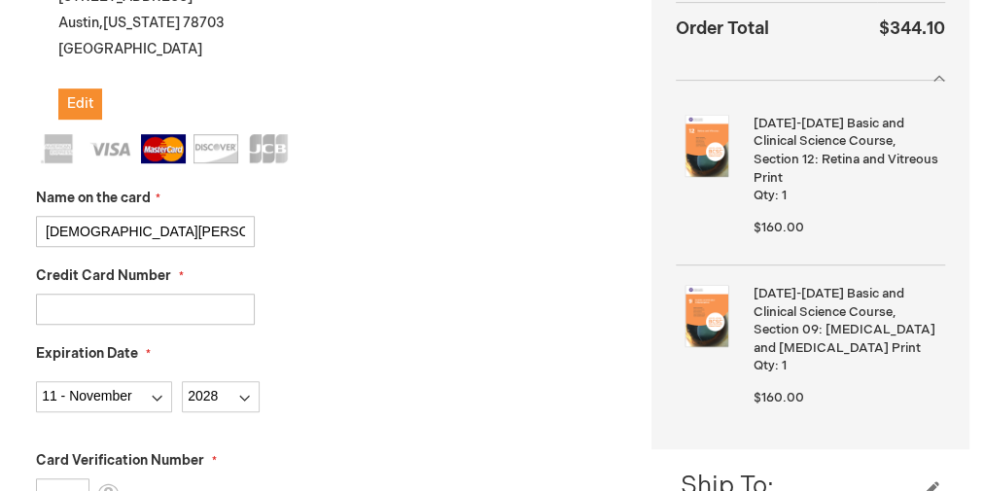
scroll to position [700, 0]
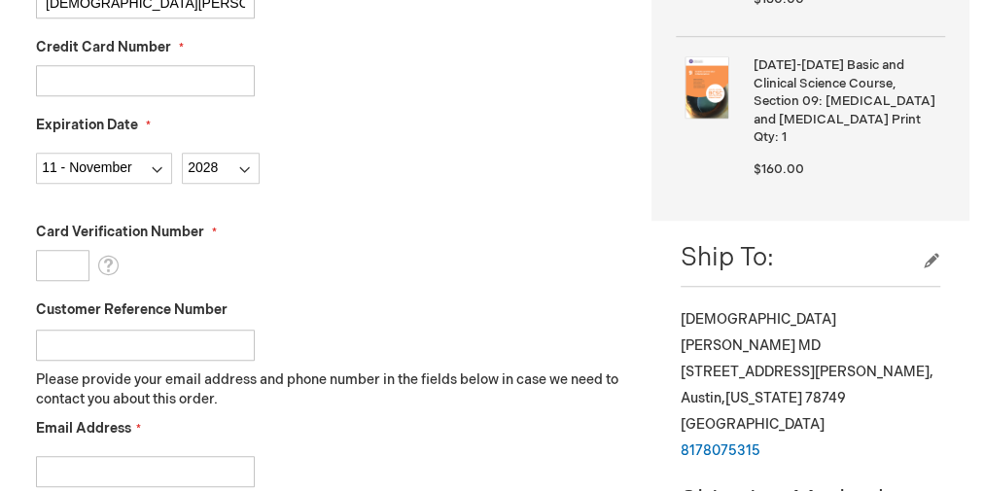
click at [48, 259] on input "Card Verification Number" at bounding box center [62, 265] width 53 height 31
type input "859"
click at [444, 242] on div "Card Verification Number 859 What is this?" at bounding box center [329, 252] width 586 height 58
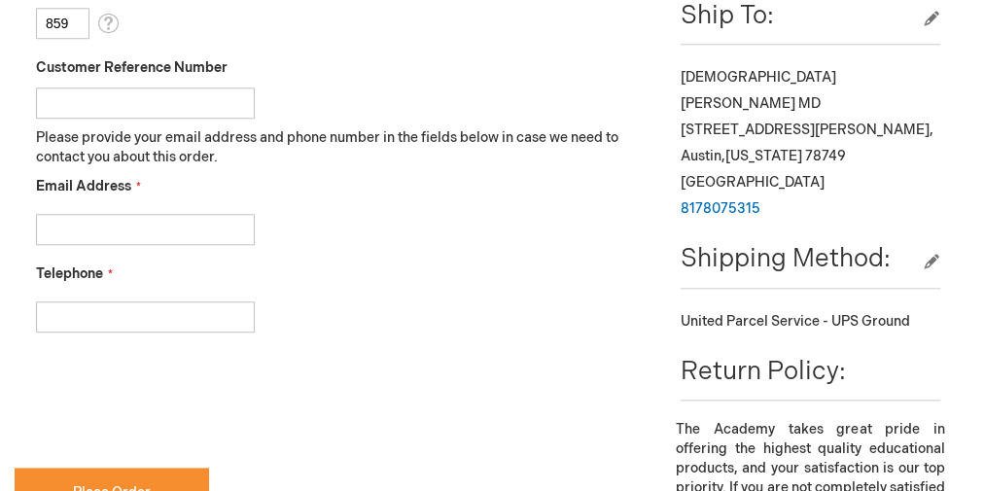
scroll to position [1011, 0]
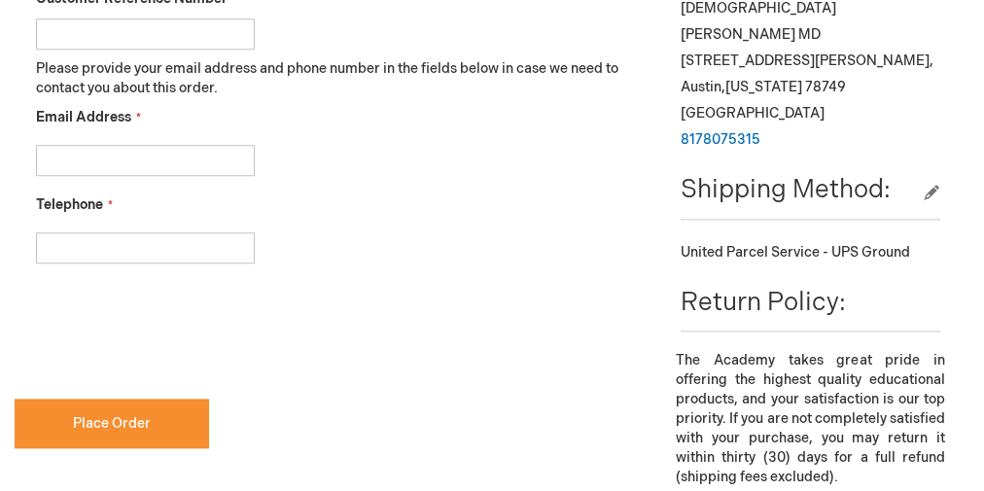
click at [129, 145] on input "Email Address" at bounding box center [145, 160] width 219 height 31
type input "chris.leal1993@gmail.com"
type input "8178075315"
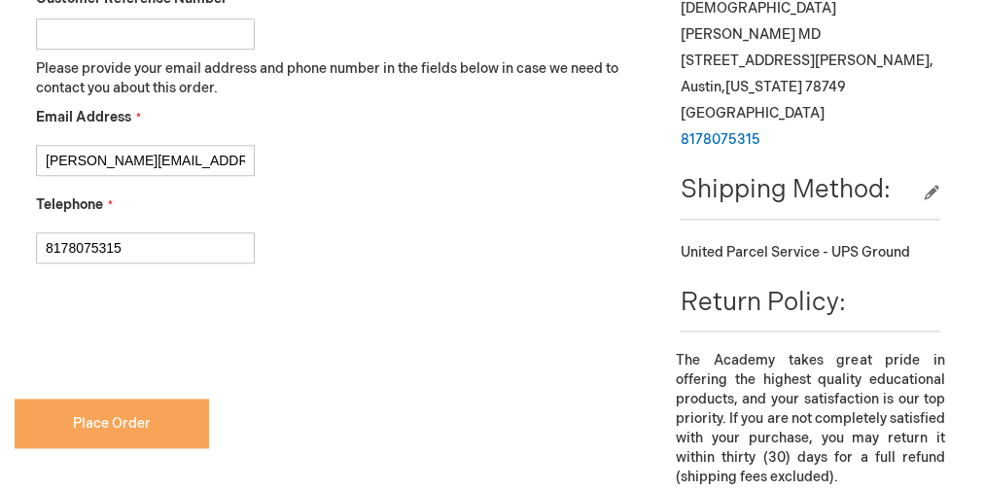
click at [104, 427] on span "Place Order" at bounding box center [112, 423] width 78 height 17
checkbox input "true"
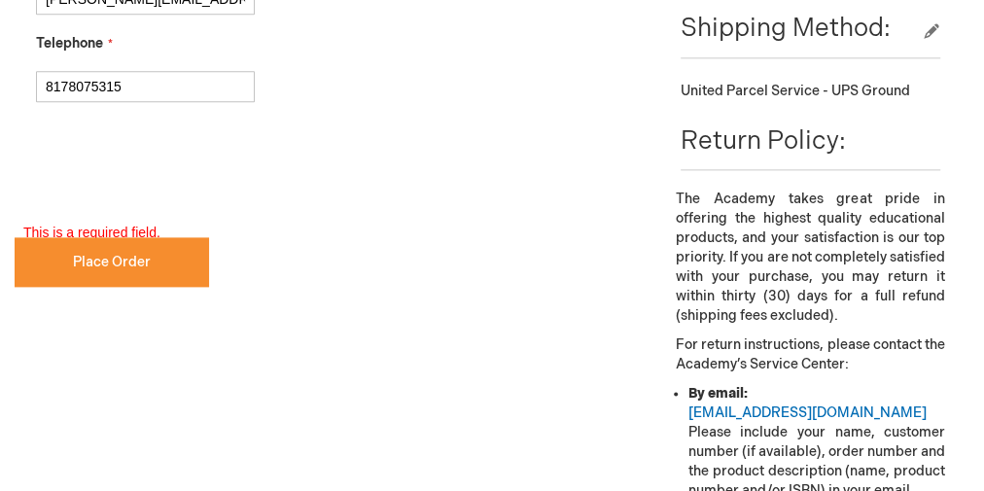
scroll to position [1202, 0]
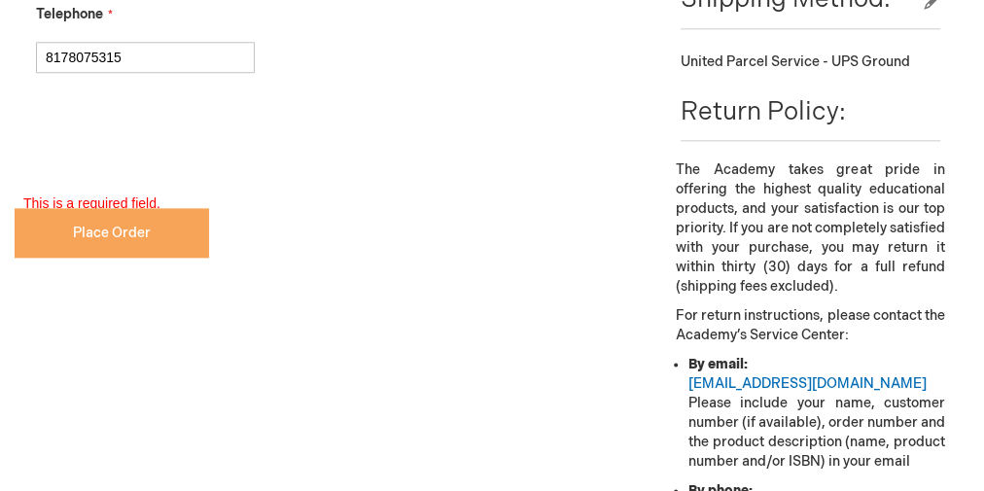
click at [102, 211] on button "Place Order" at bounding box center [112, 233] width 194 height 50
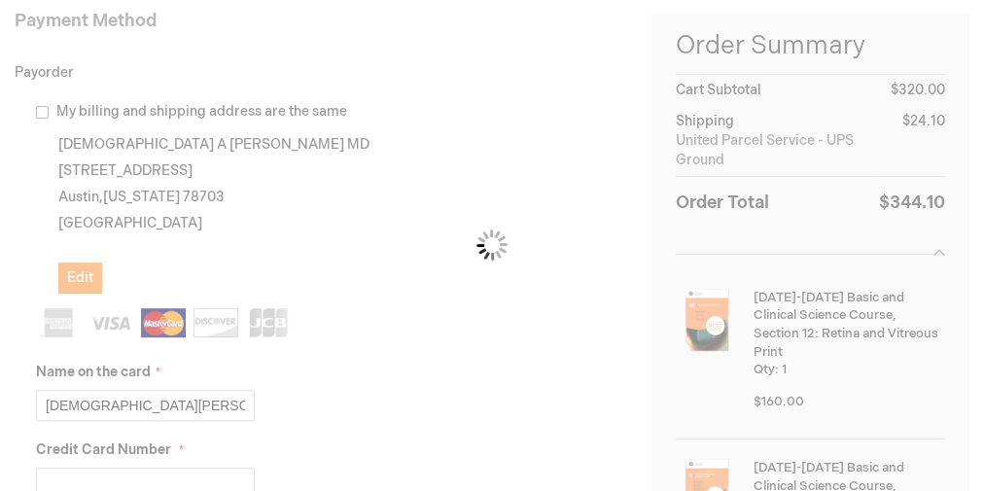
scroll to position [311, 0]
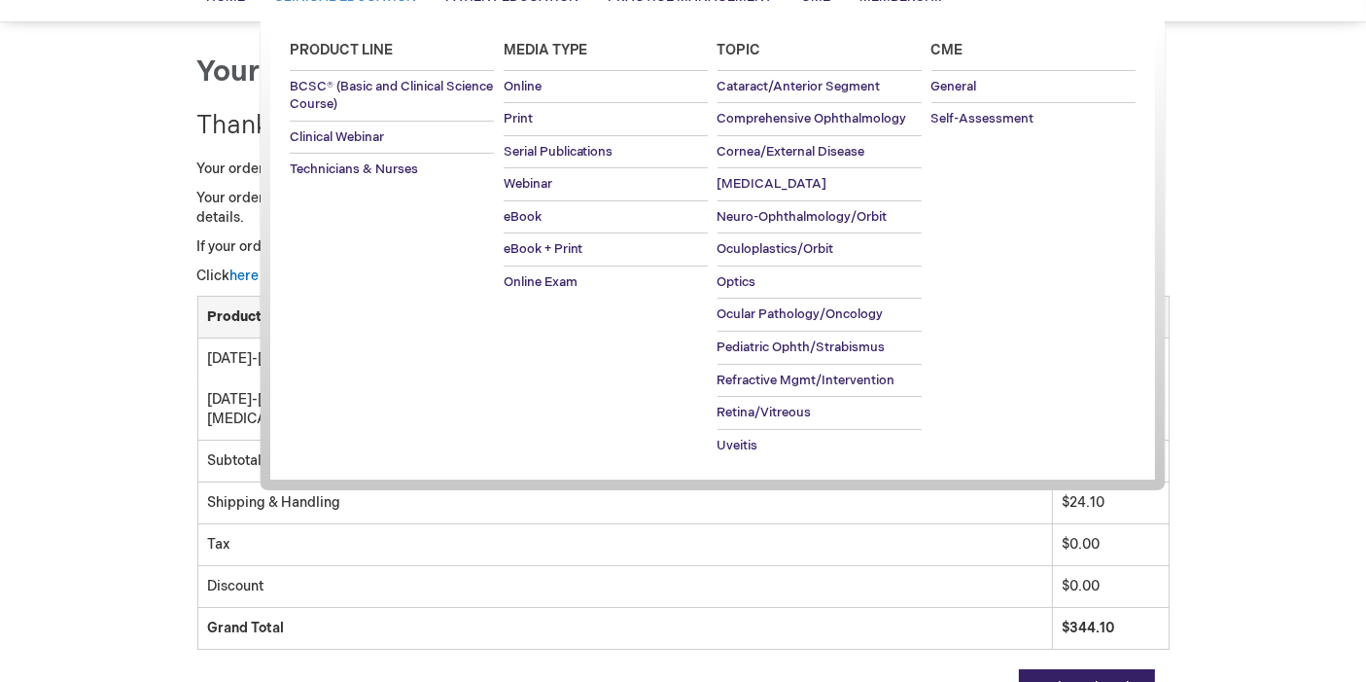
scroll to position [203, 0]
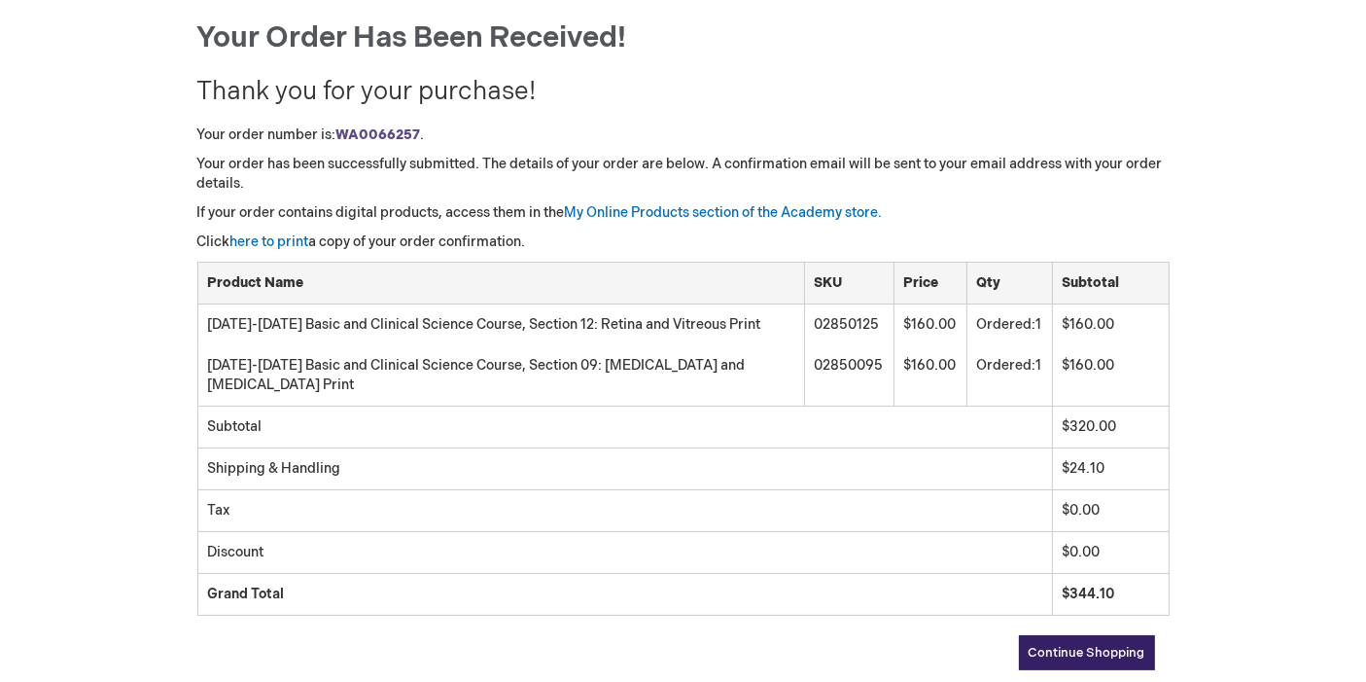
click at [177, 68] on div "Christian Leal Log Out Search My Cart CLOSE RECENTLY ADDED ITEM(S) Close There …" at bounding box center [683, 419] width 1366 height 1245
click at [302, 246] on link "here to print" at bounding box center [269, 241] width 79 height 17
